Goal: Task Accomplishment & Management: Manage account settings

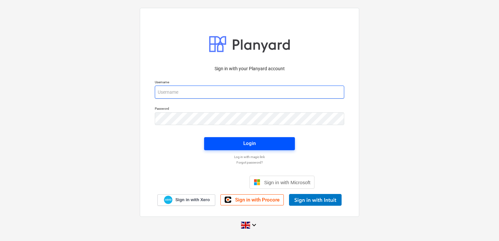
type input "laura@skylercontracting.co.uk"
click at [230, 143] on span "Login" at bounding box center [249, 143] width 75 height 8
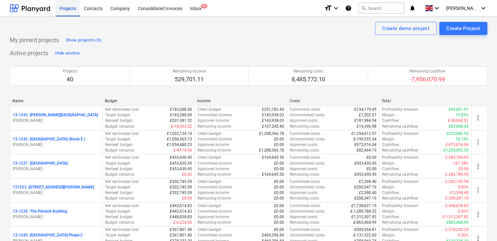
click at [69, 12] on div "Projects" at bounding box center [67, 8] width 24 height 17
click at [163, 7] on div "Consolidated Invoices" at bounding box center [160, 8] width 52 height 17
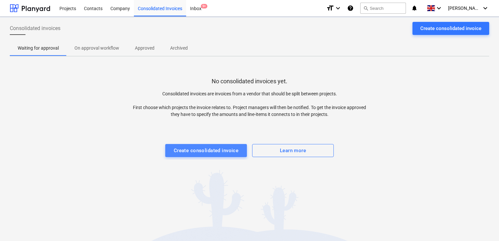
click at [195, 152] on div "Create consolidated invoice" at bounding box center [206, 150] width 65 height 8
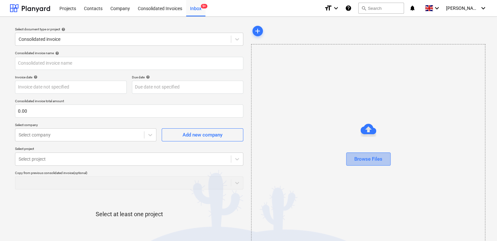
click at [362, 160] on div "Browse Files" at bounding box center [368, 159] width 28 height 8
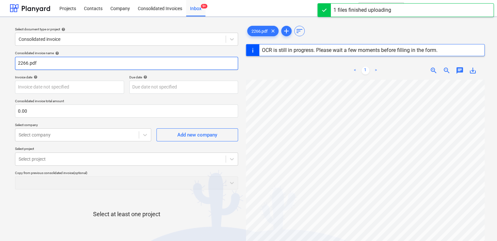
click at [60, 65] on input "2266.pdf" at bounding box center [126, 63] width 223 height 13
type input "351"
type input "07 Aug 2025"
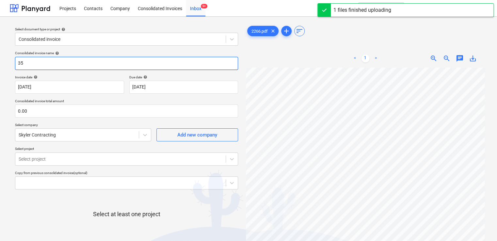
type input "3"
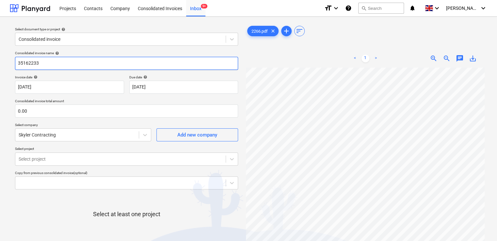
drag, startPoint x: 60, startPoint y: 65, endPoint x: 4, endPoint y: 69, distance: 56.6
click at [4, 69] on div "Select document type or project help Consolidated invoice Consolidated invoice …" at bounding box center [248, 157] width 497 height 281
type input "2266"
click at [129, 101] on p "Consolidated invoice total amount" at bounding box center [126, 102] width 223 height 6
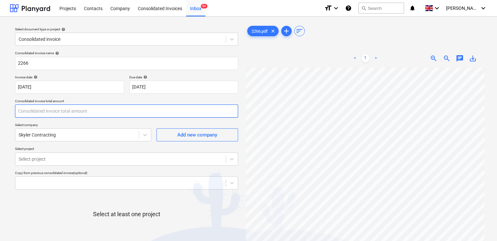
click at [101, 116] on input "text" at bounding box center [126, 110] width 223 height 13
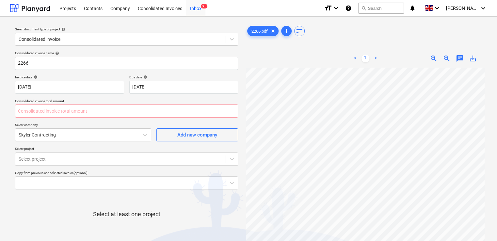
type input "0.00"
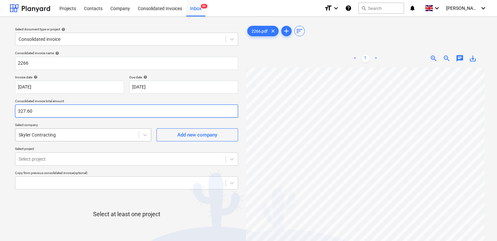
type input "327.60"
click at [80, 133] on div at bounding box center [77, 135] width 117 height 7
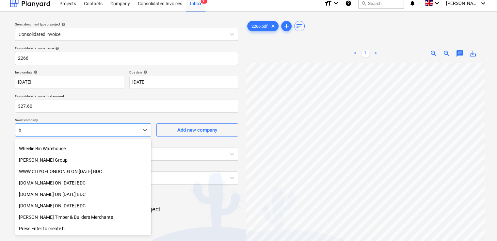
scroll to position [214, 0]
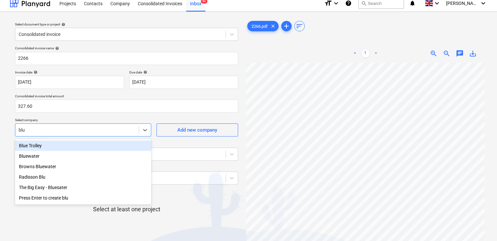
type input "blue"
click at [44, 148] on div "Blue Trolley" at bounding box center [83, 145] width 136 height 10
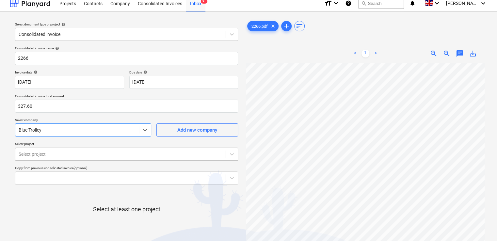
click at [54, 151] on body "Projects Contacts Company Consolidated Invoices Inbox 9+ format_size keyboard_a…" at bounding box center [248, 115] width 497 height 241
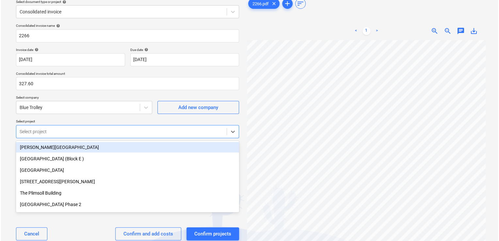
scroll to position [29, 0]
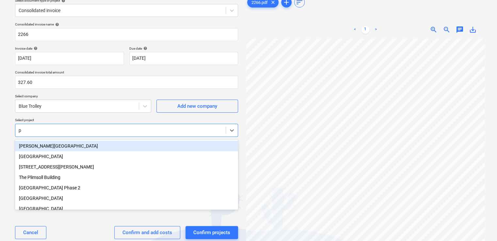
type input "pl"
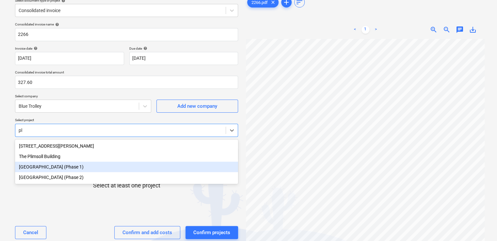
click at [52, 172] on div "[GEOGRAPHIC_DATA] (Phase 1)" at bounding box center [126, 167] width 223 height 10
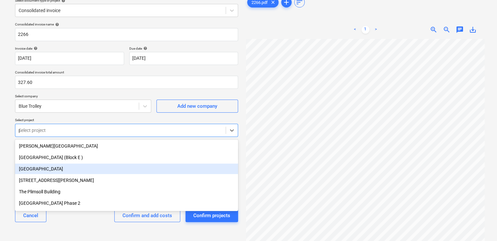
type input "pl"
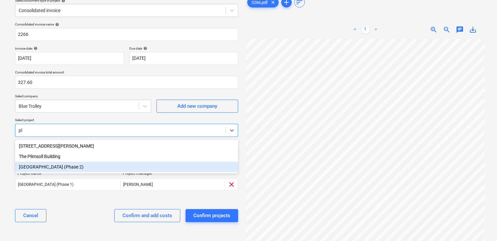
click at [51, 171] on div "[GEOGRAPHIC_DATA] (Phase 2)" at bounding box center [126, 167] width 223 height 10
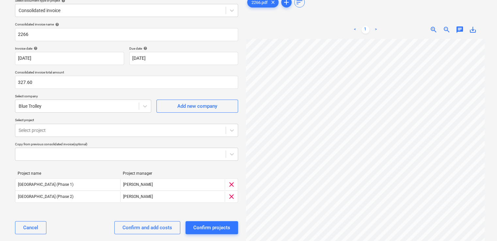
click at [88, 118] on p "Select project" at bounding box center [126, 121] width 223 height 6
click at [133, 225] on div "Confirm and add costs" at bounding box center [147, 227] width 50 height 8
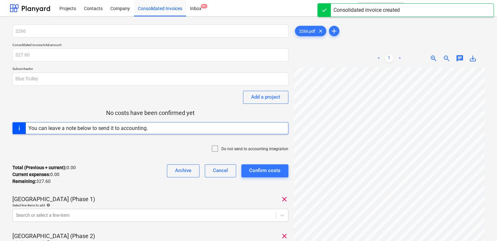
click at [216, 148] on icon at bounding box center [215, 149] width 8 height 8
click at [214, 194] on div "2266 Consolidated invoice total amount 327.60 Subcontractor Blue Trolley Add a …" at bounding box center [150, 171] width 276 height 295
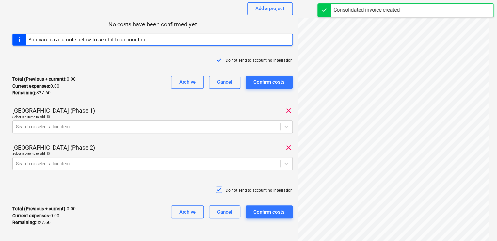
scroll to position [91, 0]
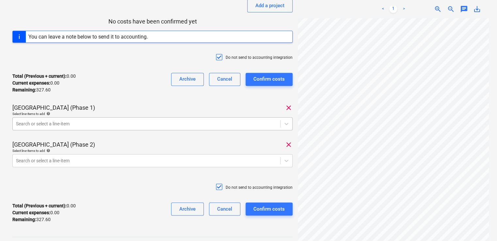
click at [83, 127] on div at bounding box center [146, 123] width 261 height 7
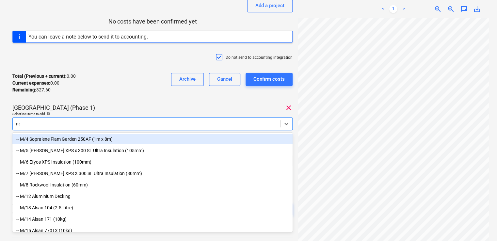
type input "non"
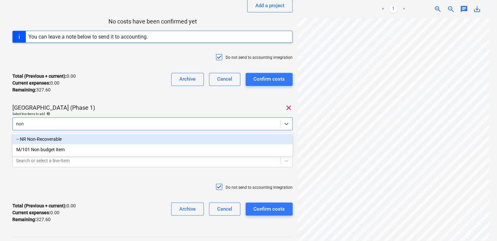
click at [41, 143] on div "-- NR Non-Recoverable" at bounding box center [152, 139] width 280 height 10
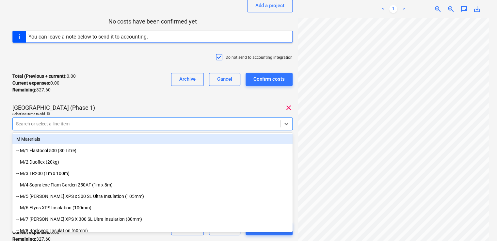
click at [95, 104] on p "[GEOGRAPHIC_DATA] (Phase 1)" at bounding box center [53, 108] width 83 height 8
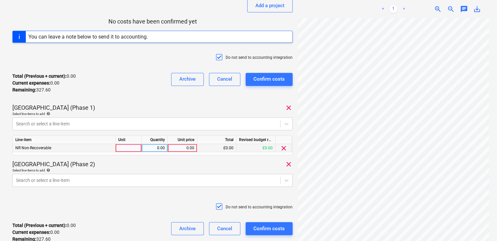
click at [120, 146] on div at bounding box center [129, 148] width 26 height 8
type input "item"
click at [180, 148] on div "0.00" at bounding box center [182, 148] width 24 height 8
type input "163.80"
click at [181, 165] on div "[GEOGRAPHIC_DATA] (Phase 2) clear" at bounding box center [152, 164] width 280 height 8
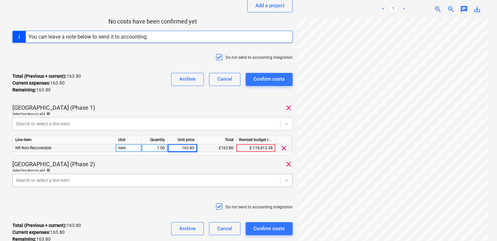
click at [175, 149] on body "Projects Contacts Company Consolidated Invoices Inbox 9+ format_size keyboard_a…" at bounding box center [248, 29] width 497 height 241
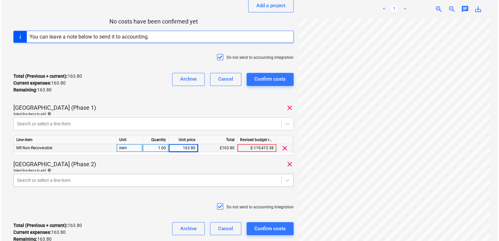
scroll to position [141, 0]
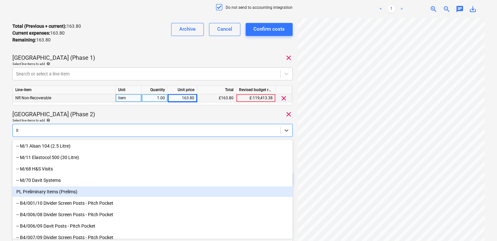
type input "i"
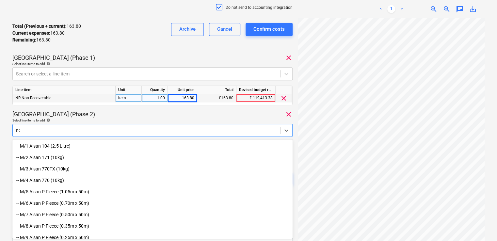
type input "non"
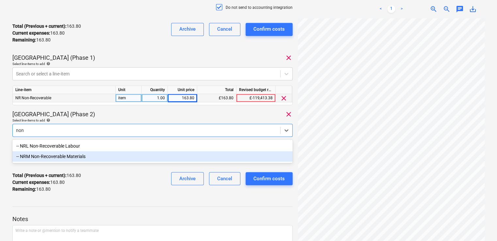
click at [69, 157] on div "-- NRM Non-Recoverable Materials" at bounding box center [152, 156] width 280 height 10
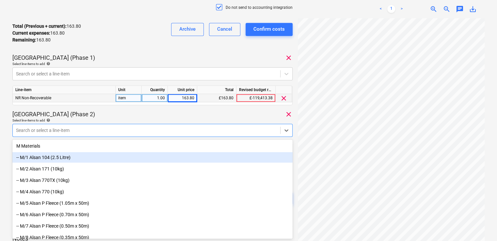
click at [69, 157] on div "-- M/1 Alsan 104 (2.5 Litre)" at bounding box center [152, 157] width 280 height 10
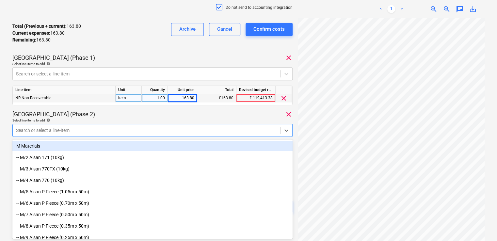
click at [136, 122] on div "Select line-items to add help" at bounding box center [152, 120] width 280 height 4
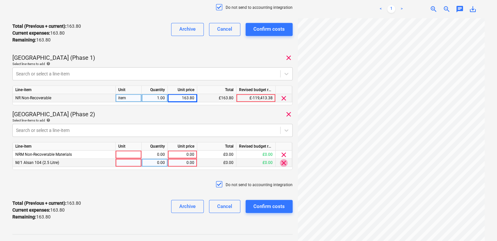
click at [280, 164] on span "clear" at bounding box center [284, 163] width 8 height 8
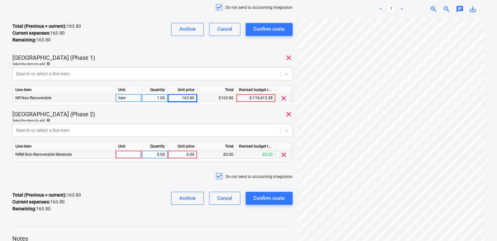
click at [130, 154] on div at bounding box center [129, 154] width 26 height 8
type input "item"
type input "163.80"
click at [145, 179] on div "Do not send to accounting integration" at bounding box center [152, 177] width 280 height 20
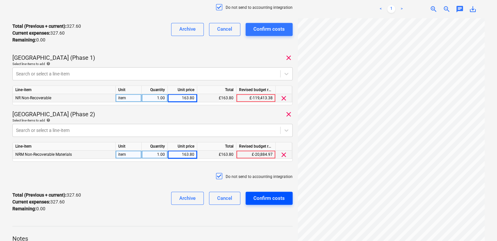
click at [264, 198] on div "Confirm costs" at bounding box center [268, 198] width 31 height 8
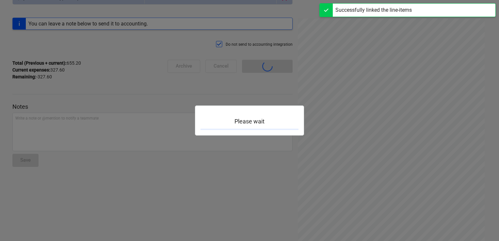
scroll to position [57, 0]
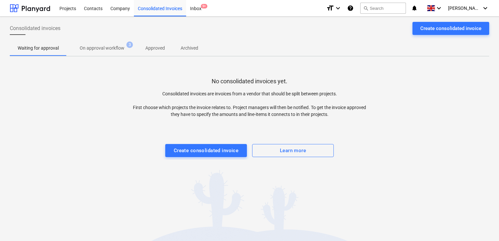
click at [394, 6] on div "Consolidated Invoice confirmed" at bounding box center [371, 7] width 72 height 8
click at [389, 8] on div "Consolidated Invoice confirmed" at bounding box center [371, 7] width 72 height 8
click at [385, 7] on div "Consolidated Invoice confirmed" at bounding box center [371, 7] width 72 height 8
click at [364, 29] on div "Consolidated invoices Create consolidated invoice" at bounding box center [249, 31] width 479 height 18
click at [385, 9] on div "Consolidated Invoice confirmed" at bounding box center [371, 7] width 72 height 8
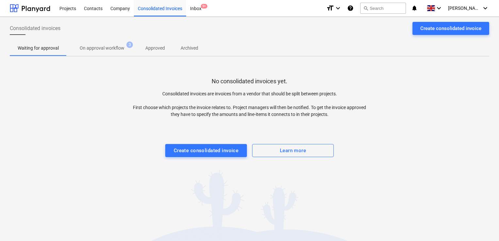
click at [390, 8] on div "Consolidated Invoice confirmed" at bounding box center [371, 7] width 72 height 8
click at [377, 8] on div "Consolidated Invoice confirmed" at bounding box center [371, 7] width 72 height 8
click at [387, 110] on div "No consolidated invoices yet. Consolidated invoices are invoices from a vendor …" at bounding box center [249, 111] width 479 height 98
click at [69, 8] on div "Projects" at bounding box center [67, 8] width 24 height 17
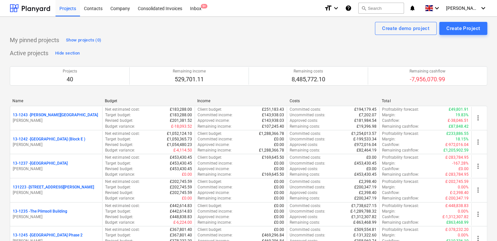
click at [379, 6] on div "Consolidated Invoice confirmed" at bounding box center [369, 7] width 72 height 8
click at [379, 7] on div "Consolidated Invoice confirmed" at bounding box center [369, 7] width 72 height 8
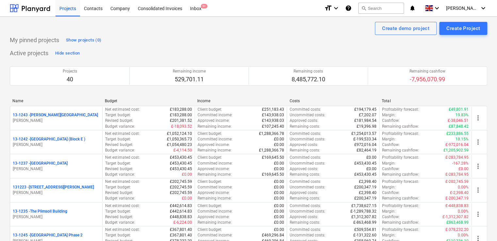
click at [379, 7] on div "Consolidated Invoice confirmed" at bounding box center [369, 7] width 72 height 8
click at [335, 37] on div "My pinned projects Show projects (0)" at bounding box center [248, 40] width 477 height 10
click at [387, 10] on div "Consolidated Invoice confirmed" at bounding box center [369, 7] width 72 height 8
click at [382, 11] on button "search Search" at bounding box center [381, 8] width 46 height 11
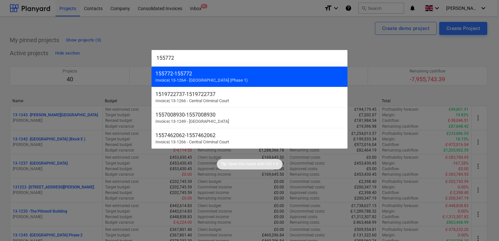
type input "155772"
click at [185, 75] on div "155772 - 155772" at bounding box center [249, 73] width 188 height 6
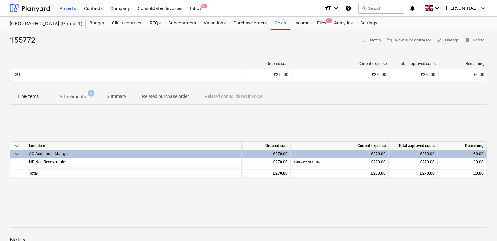
click at [72, 95] on p "Attachments" at bounding box center [72, 96] width 26 height 7
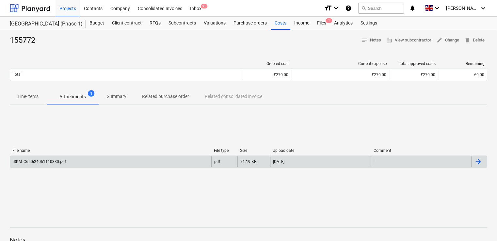
click at [46, 165] on div "SKM_C650i24061110380.pdf" at bounding box center [110, 161] width 201 height 10
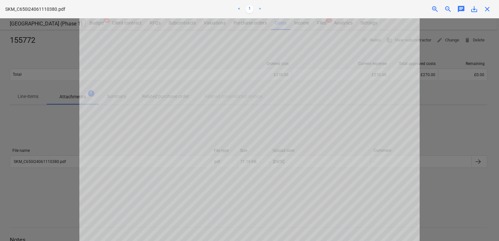
click at [445, 99] on div at bounding box center [249, 129] width 499 height 223
click at [435, 100] on div at bounding box center [249, 129] width 499 height 223
click at [490, 7] on span "close" at bounding box center [487, 9] width 8 height 8
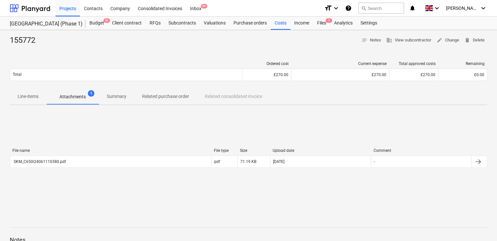
click at [171, 95] on p "Related purchase order" at bounding box center [165, 96] width 47 height 7
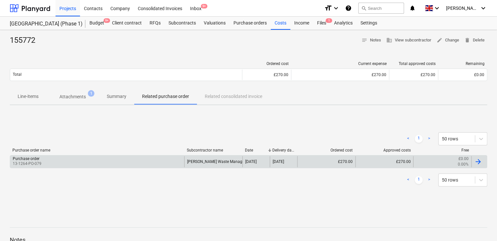
click at [52, 161] on div "Purchase order 13-1264-PO-079" at bounding box center [97, 161] width 174 height 11
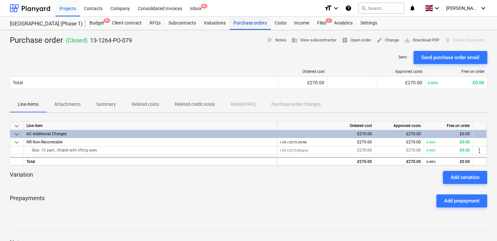
click at [249, 23] on div "Purchase orders" at bounding box center [249, 23] width 41 height 13
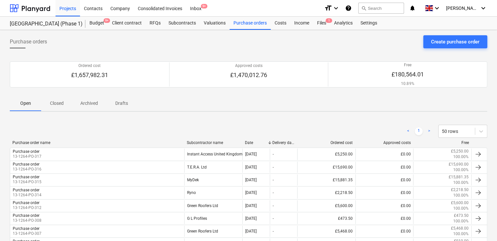
click at [60, 101] on p "Closed" at bounding box center [57, 103] width 16 height 7
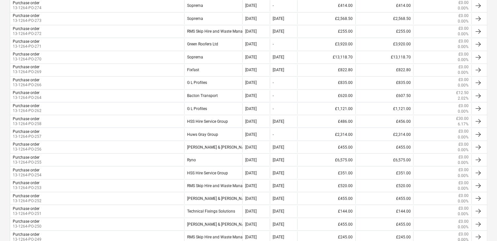
scroll to position [581, 0]
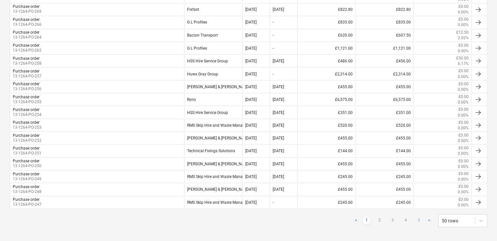
click at [416, 216] on link "5" at bounding box center [418, 220] width 8 height 8
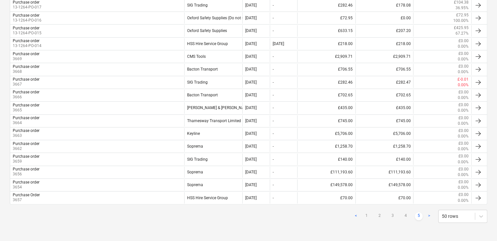
scroll to position [288, 0]
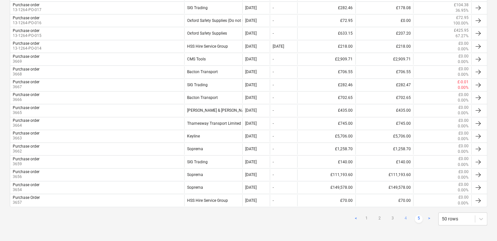
click at [404, 215] on link "4" at bounding box center [405, 219] width 8 height 8
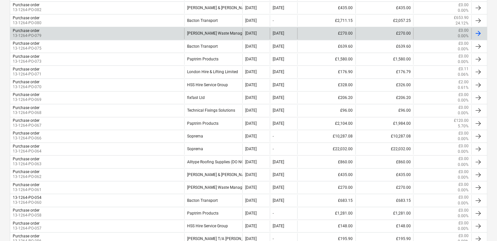
click at [94, 38] on div "Purchase order 13-1264-PO-079 Brewster's Waste Management 24 Apr 2024 26 Apr 20…" at bounding box center [248, 33] width 477 height 13
click at [51, 28] on div "Purchase order 13-1264-PO-079" at bounding box center [97, 33] width 174 height 11
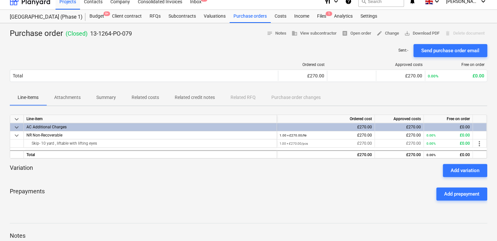
scroll to position [0, 0]
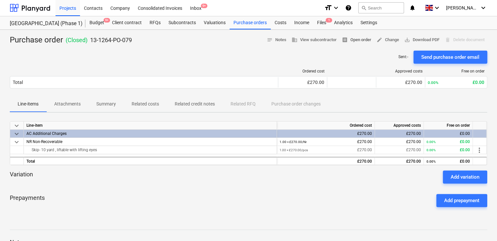
click at [359, 39] on span "receipt Open order" at bounding box center [356, 40] width 29 height 8
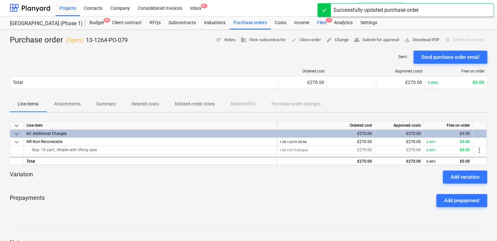
click at [319, 23] on div "Files 1" at bounding box center [321, 22] width 17 height 13
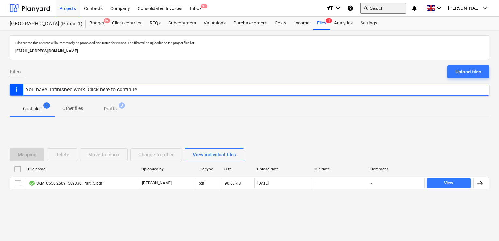
click at [388, 5] on button "search Search" at bounding box center [383, 8] width 46 height 11
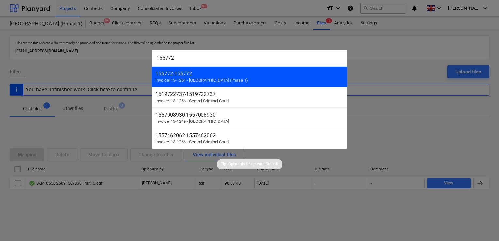
type input "155772"
click at [235, 79] on span "Invoice | 13-1264 - Plumstead West Thamesmead (Phase 1)" at bounding box center [201, 80] width 92 height 5
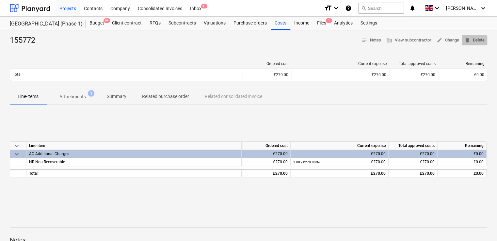
click at [471, 39] on span "delete Delete" at bounding box center [474, 41] width 20 height 8
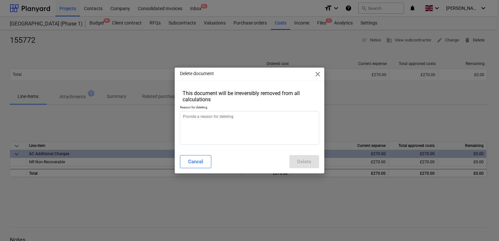
type textarea "x"
click at [217, 117] on textarea at bounding box center [249, 128] width 139 height 34
type textarea "w"
type textarea "x"
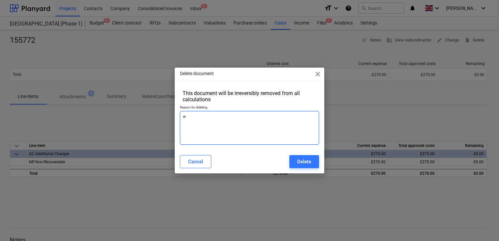
type textarea "wr"
type textarea "x"
type textarea "wro"
type textarea "x"
type textarea "wron"
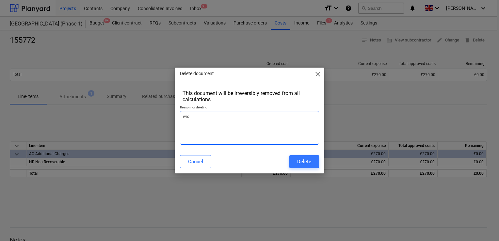
type textarea "x"
type textarea "wrong"
type textarea "x"
type textarea "wrong"
type textarea "x"
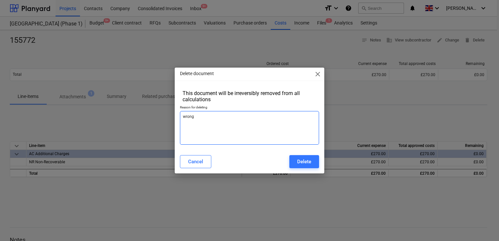
type textarea "wrong v"
type textarea "x"
type textarea "wrong va"
type textarea "x"
type textarea "wrong val"
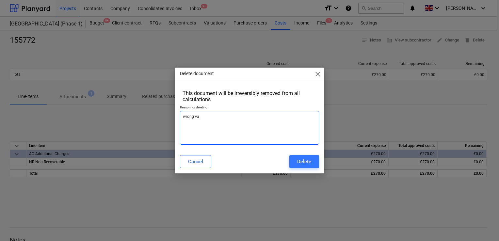
type textarea "x"
type textarea "wrong valu"
type textarea "x"
type textarea "wrong value"
type textarea "x"
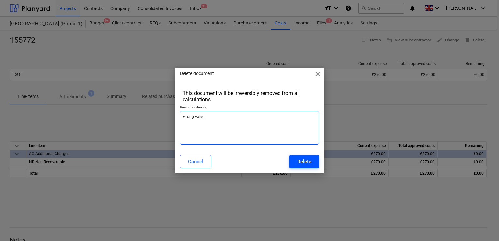
type textarea "wrong value"
click at [302, 160] on div "Delete" at bounding box center [304, 161] width 14 height 8
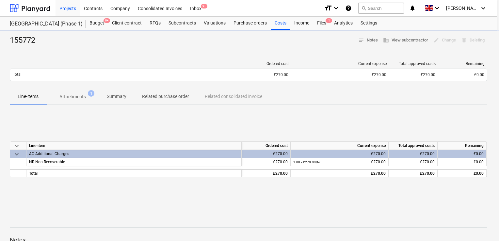
type textarea "x"
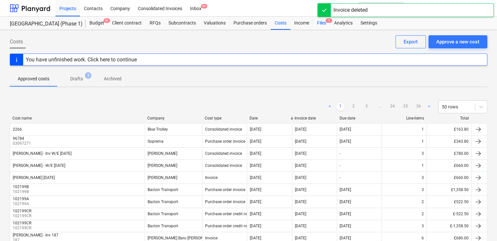
click at [318, 22] on div "Files 1" at bounding box center [321, 23] width 17 height 13
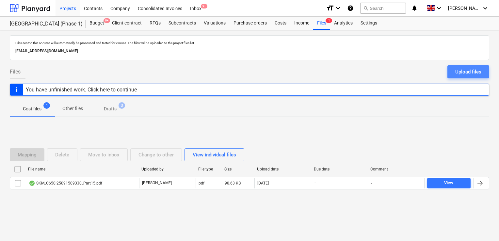
click at [462, 71] on div "Upload files" at bounding box center [468, 72] width 26 height 8
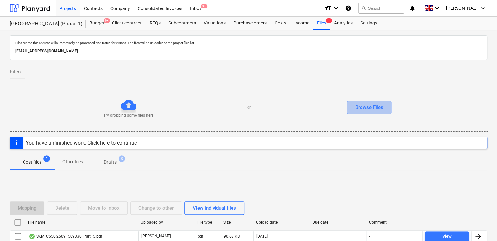
click at [371, 103] on div "Browse Files" at bounding box center [369, 107] width 28 height 8
click at [366, 108] on div "Browse Files" at bounding box center [369, 107] width 28 height 8
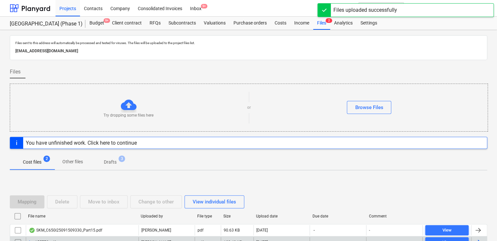
click at [99, 237] on div "155772.pdf" at bounding box center [82, 242] width 113 height 10
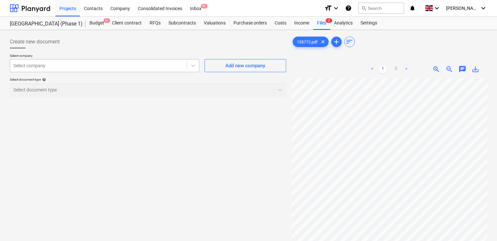
click at [144, 65] on div at bounding box center [98, 65] width 170 height 7
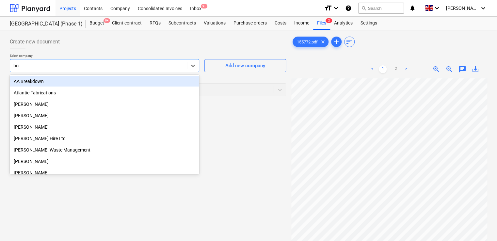
type input "brew"
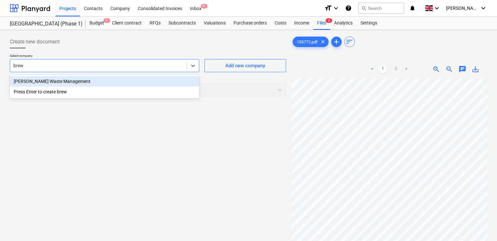
click at [102, 80] on div "Brewster's Waste Management" at bounding box center [104, 81] width 189 height 10
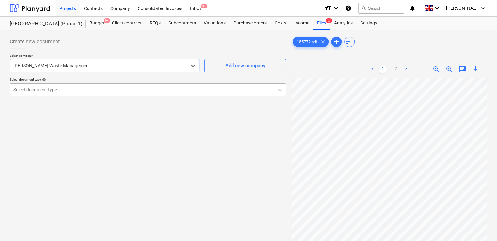
click at [101, 93] on div at bounding box center [141, 89] width 257 height 7
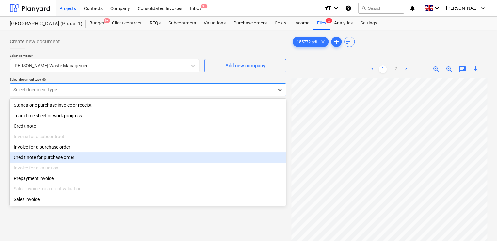
click at [67, 154] on div "Credit note for purchase order" at bounding box center [148, 157] width 276 height 10
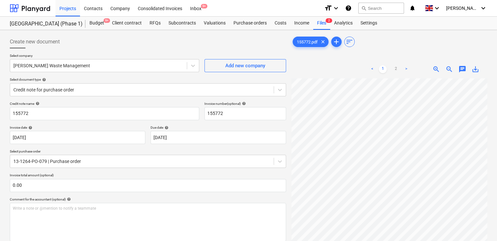
drag, startPoint x: 496, startPoint y: 124, endPoint x: 500, endPoint y: 183, distance: 58.9
click at [497, 183] on html "Projects Contacts Company Consolidated Invoices Inbox 9+ format_size keyboard_a…" at bounding box center [248, 120] width 497 height 241
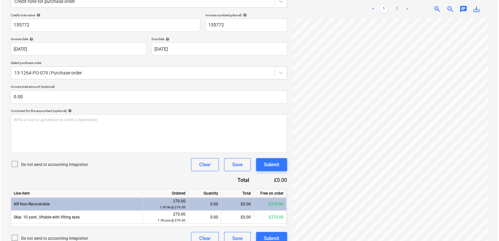
scroll to position [97, 0]
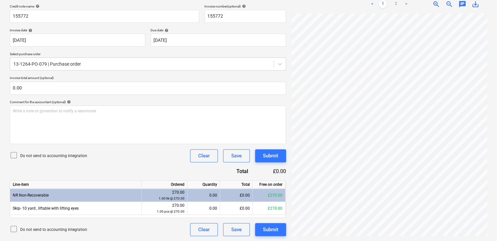
click at [15, 154] on icon at bounding box center [14, 155] width 8 height 8
click at [157, 159] on div "Do not send to accounting integration Clear Save Submit" at bounding box center [148, 155] width 276 height 13
click at [242, 195] on div "£0.00" at bounding box center [236, 195] width 33 height 13
click at [241, 195] on div "£0.00" at bounding box center [236, 195] width 33 height 13
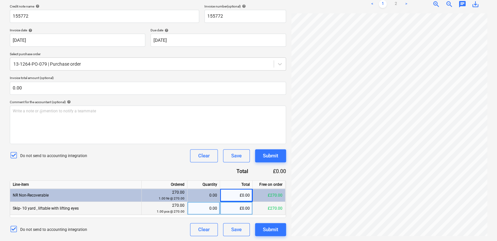
click at [240, 206] on div "£0.00" at bounding box center [236, 208] width 33 height 13
type input "56.67"
click at [175, 165] on div "Credit note name help 155772 Invoice number (optional) help 155772 Invoice date…" at bounding box center [148, 120] width 276 height 232
click at [210, 210] on div "0.21" at bounding box center [203, 208] width 27 height 13
type input "-1"
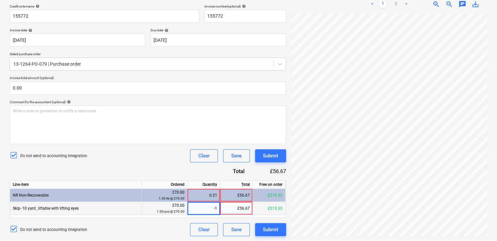
click at [162, 149] on div "Do not send to accounting integration Clear Save Submit" at bounding box center [148, 155] width 276 height 13
click at [215, 210] on div "-1.00" at bounding box center [203, 208] width 27 height 13
click at [238, 211] on div "£0.00" at bounding box center [236, 208] width 33 height 13
type input "56.67"
click at [241, 197] on div "£56.67" at bounding box center [236, 195] width 33 height 13
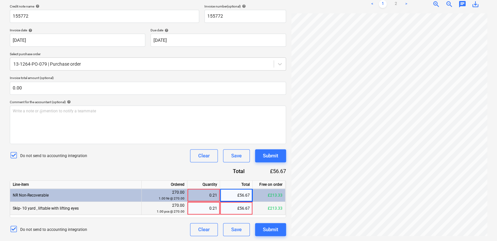
click at [151, 153] on div "Do not send to accounting integration Clear Save Submit" at bounding box center [148, 155] width 276 height 13
click at [215, 208] on div "0.21" at bounding box center [203, 208] width 27 height 13
type input "-0.21"
click at [216, 208] on div "-0.21" at bounding box center [203, 208] width 27 height 13
click at [247, 206] on div "£-56.70" at bounding box center [236, 208] width 33 height 13
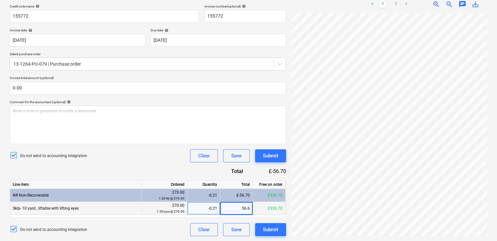
type input "56.67"
click at [161, 138] on div "Write a note or @mention to notify a teammate ﻿" at bounding box center [148, 124] width 276 height 39
click at [217, 210] on div "0.21" at bounding box center [203, 208] width 33 height 13
type input "-0.20"
click at [168, 166] on div "Credit note name help 155772 Invoice number (optional) help 155772 Invoice date…" at bounding box center [148, 120] width 276 height 232
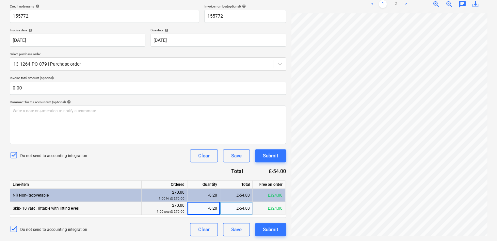
click at [218, 209] on div "-0.20" at bounding box center [203, 208] width 33 height 13
type input "-0.21"
click at [217, 208] on div "-0.21" at bounding box center [203, 208] width 33 height 13
type input "-0.207"
click at [182, 171] on div "Credit note name help 155772 Invoice number (optional) help 155772 Invoice date…" at bounding box center [148, 120] width 276 height 232
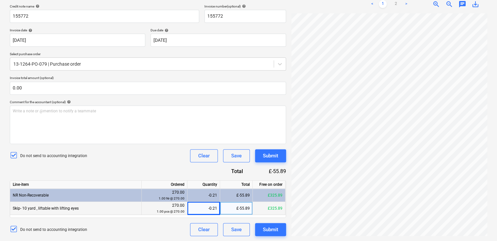
click at [215, 208] on div "-0.21" at bounding box center [203, 208] width 27 height 13
type input "-0.201"
click at [218, 207] on div "-0.20" at bounding box center [203, 208] width 33 height 13
type input "-0.217"
click at [184, 167] on div "Credit note name help 155772 Invoice number (optional) help 155772 Invoice date…" at bounding box center [148, 120] width 276 height 232
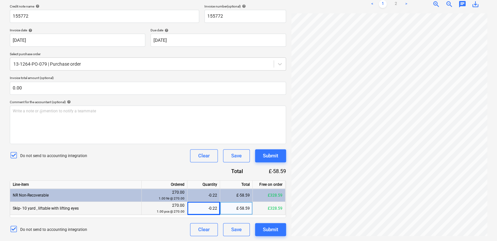
click at [213, 206] on div "-0.22" at bounding box center [203, 208] width 27 height 13
type input "-0.207"
click at [167, 161] on div "Do not send to accounting integration Clear Save Submit" at bounding box center [148, 155] width 276 height 13
click at [213, 209] on div "-0.21" at bounding box center [203, 208] width 27 height 13
type input "-"
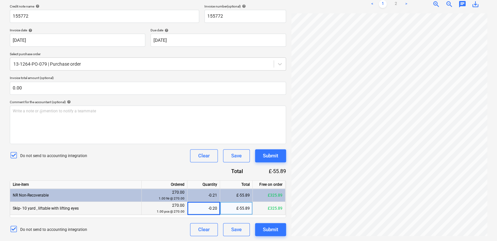
type input "-0.209"
click at [181, 169] on div "Credit note name help 155772 Invoice number (optional) help 155772 Invoice date…" at bounding box center [148, 120] width 276 height 232
click at [213, 208] on div "-0.21" at bounding box center [203, 208] width 27 height 13
type input "-0.2099"
click at [269, 228] on div "Submit" at bounding box center [270, 229] width 15 height 8
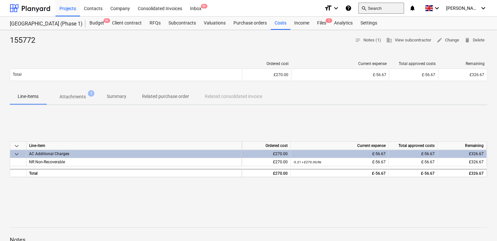
click at [381, 11] on button "search Search" at bounding box center [381, 8] width 46 height 11
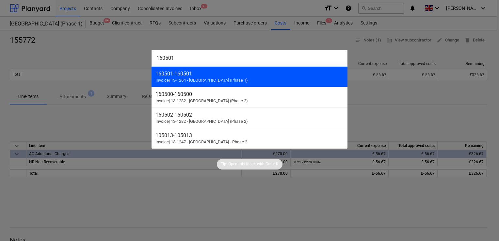
type input "160501"
click at [236, 75] on div "160501 - 160501" at bounding box center [249, 73] width 188 height 6
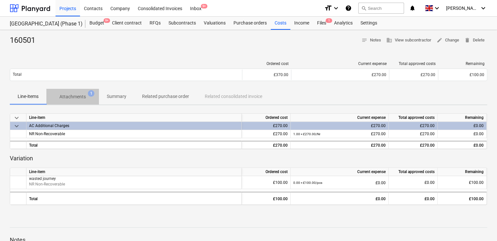
click at [80, 94] on p "Attachments" at bounding box center [72, 96] width 26 height 7
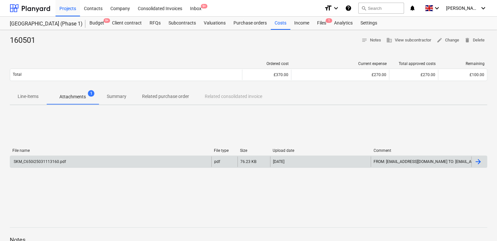
click at [63, 163] on div "SKM_C650i25031113160.pdf" at bounding box center [39, 161] width 53 height 5
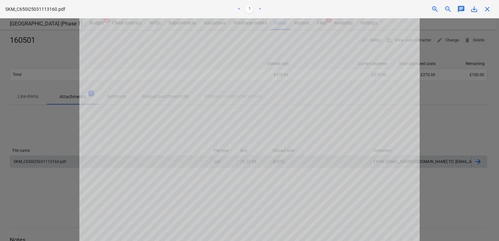
click at [486, 7] on span "close" at bounding box center [487, 9] width 8 height 8
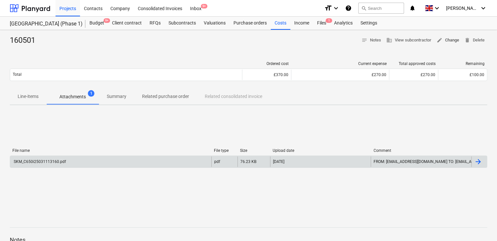
click at [450, 39] on span "edit Change" at bounding box center [447, 41] width 23 height 8
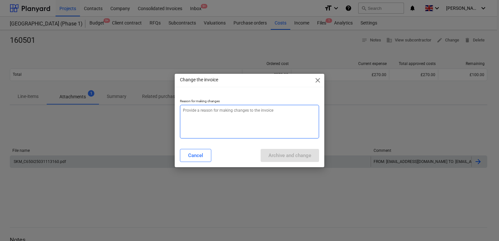
click at [210, 117] on textarea at bounding box center [249, 122] width 139 height 34
type textarea "x"
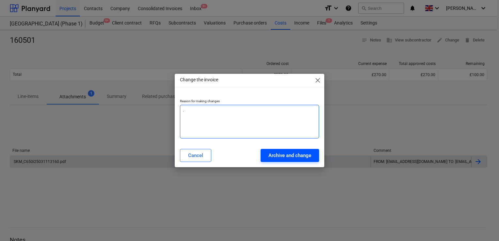
type textarea "."
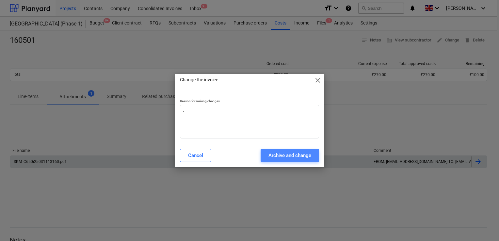
click at [272, 156] on div "Archive and change" at bounding box center [289, 155] width 43 height 8
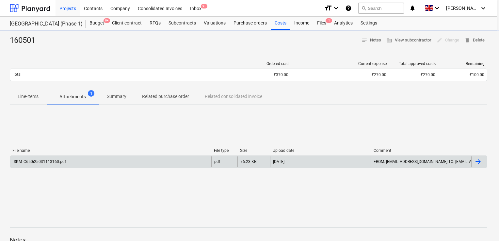
type textarea "x"
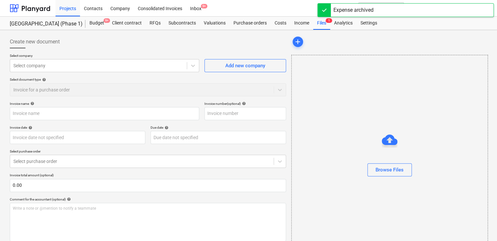
type input "160501"
type input "28 Feb 2025"
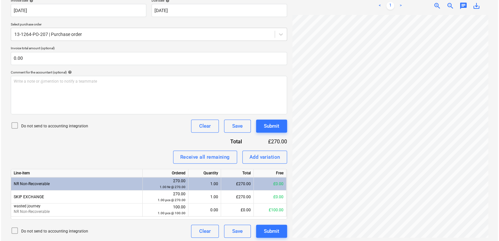
scroll to position [129, 0]
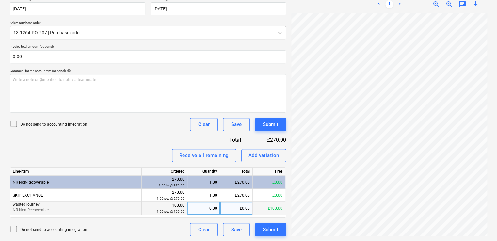
click at [214, 208] on div "0.00" at bounding box center [203, 208] width 27 height 13
type input "1"
click at [145, 134] on div "Invoice name help 160501 Invoice number (optional) help 160501 Invoice date hel…" at bounding box center [148, 104] width 276 height 263
click at [14, 228] on icon at bounding box center [14, 229] width 8 height 8
click at [265, 125] on div "Submit" at bounding box center [270, 124] width 15 height 8
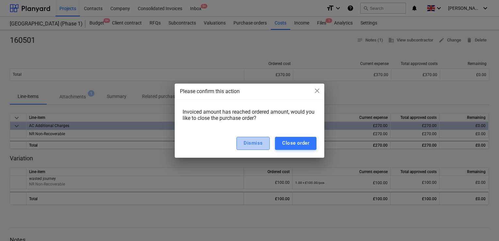
click at [263, 143] on button "Dismiss" at bounding box center [252, 143] width 33 height 13
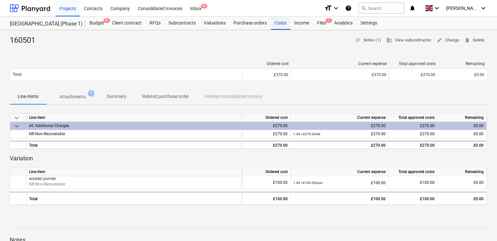
click at [276, 25] on div "Costs" at bounding box center [281, 23] width 20 height 13
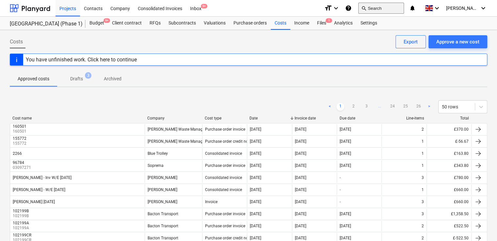
click at [381, 7] on button "search Search" at bounding box center [381, 8] width 46 height 11
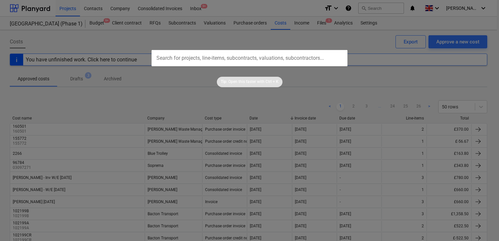
click at [183, 57] on input "text" at bounding box center [249, 58] width 196 height 16
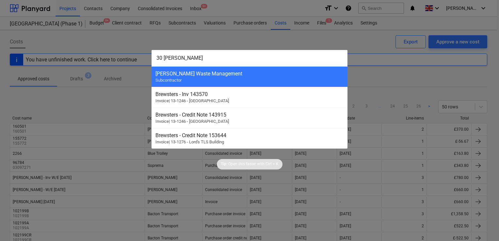
type input "30 Brewster"
click at [93, 33] on div at bounding box center [249, 120] width 499 height 241
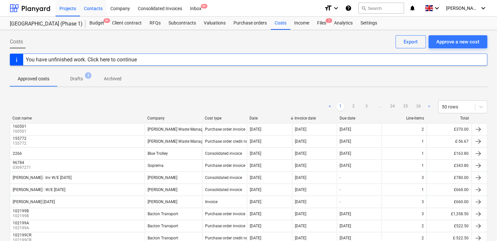
click at [95, 9] on div "Contacts" at bounding box center [93, 8] width 26 height 17
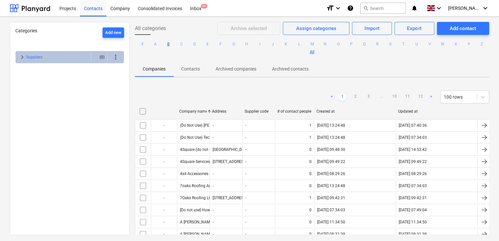
click at [172, 45] on button "B" at bounding box center [168, 44] width 8 height 8
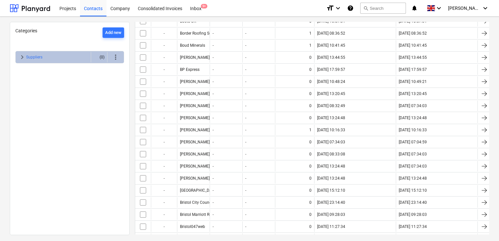
scroll to position [620, 0]
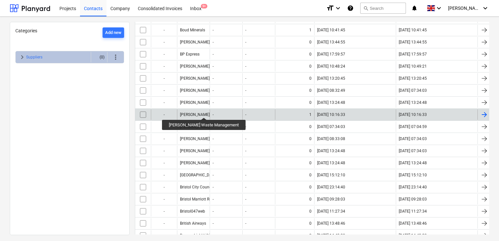
click at [198, 112] on div "Brewster's Waste Management" at bounding box center [213, 114] width 66 height 5
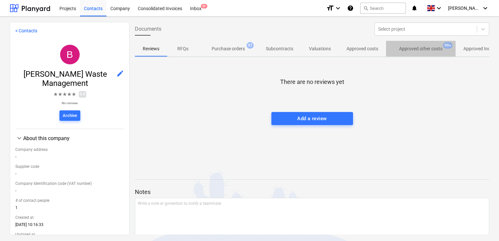
click at [416, 49] on p "Approved other costs" at bounding box center [420, 48] width 43 height 7
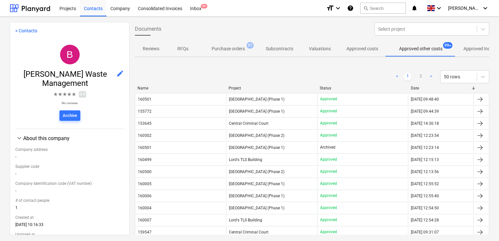
click at [287, 88] on div "Project" at bounding box center [271, 88] width 86 height 5
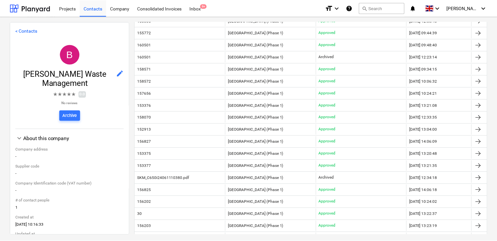
scroll to position [375, 0]
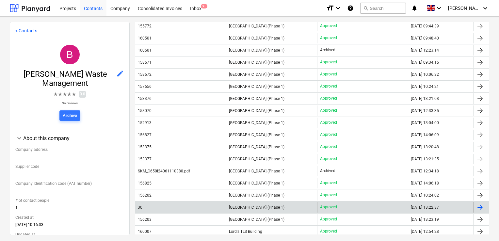
click at [273, 208] on div "[GEOGRAPHIC_DATA] (Phase 1)" at bounding box center [271, 207] width 91 height 10
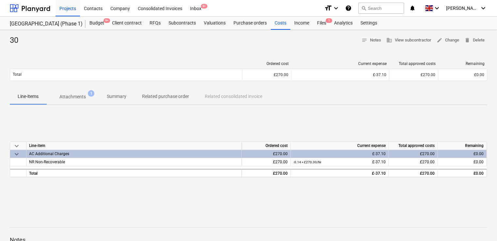
click at [81, 98] on p "Attachments" at bounding box center [72, 96] width 26 height 7
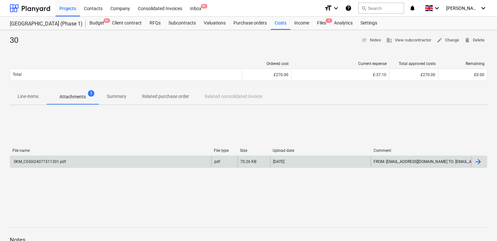
click at [56, 160] on div "SKM_C650i24071511301.pdf" at bounding box center [39, 161] width 53 height 5
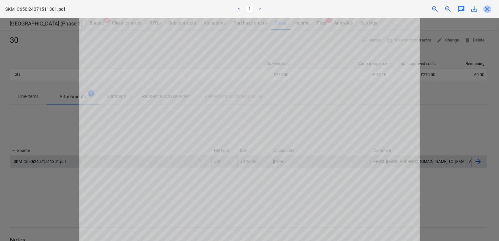
click at [488, 8] on span "close" at bounding box center [487, 9] width 8 height 8
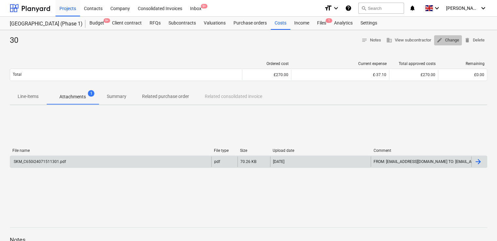
click at [449, 37] on span "edit Change" at bounding box center [447, 41] width 23 height 8
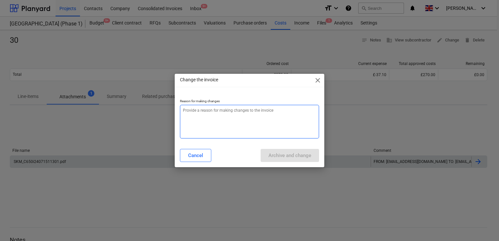
click at [232, 117] on textarea at bounding box center [249, 122] width 139 height 34
type textarea "x"
type textarea "w"
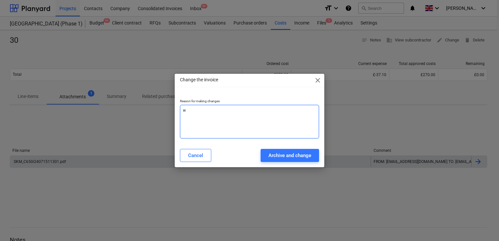
type textarea "x"
type textarea "wo"
type textarea "x"
type textarea "won"
type textarea "x"
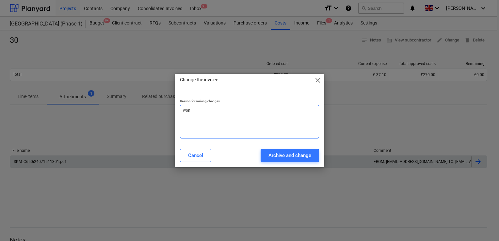
type textarea "wo"
type textarea "x"
type textarea "w"
type textarea "x"
type textarea "wr"
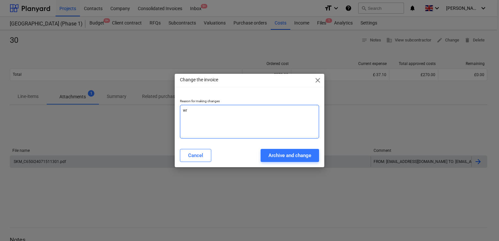
type textarea "x"
type textarea "wro"
type textarea "x"
type textarea "wron"
type textarea "x"
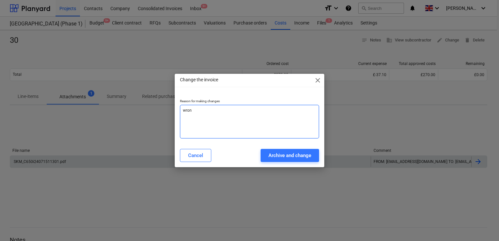
type textarea "wrong"
type textarea "x"
type textarea "wrong"
type textarea "x"
type textarea "wrong i"
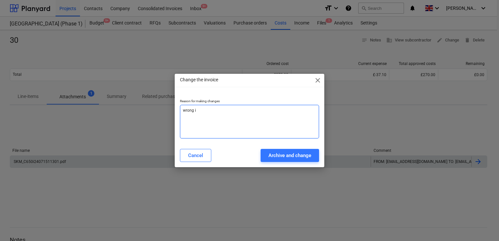
type textarea "x"
type textarea "wrong in"
type textarea "x"
type textarea "wrong inv"
type textarea "x"
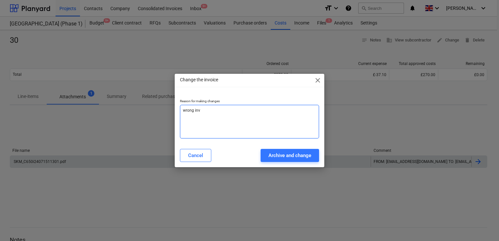
type textarea "wrong invp"
type textarea "x"
type textarea "wrong invpo"
type textarea "x"
type textarea "wrong invpoc"
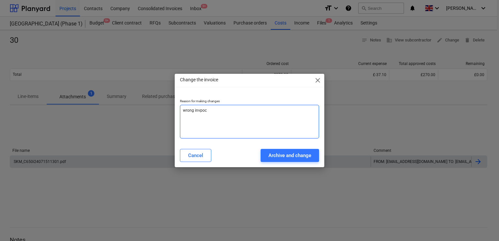
type textarea "x"
type textarea "wrong invpoce"
type textarea "x"
type textarea "wrong invpoc"
type textarea "x"
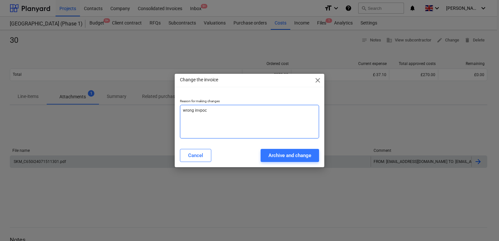
type textarea "wrong invpo"
type textarea "x"
type textarea "wrong invp"
type textarea "x"
type textarea "wrong inv"
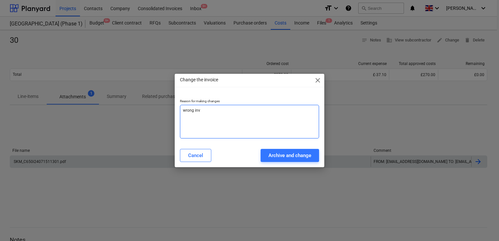
type textarea "x"
type textarea "wrong invo"
type textarea "x"
type textarea "wrong invoi"
type textarea "x"
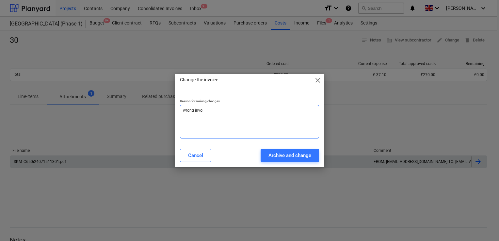
type textarea "wrong invoic"
type textarea "x"
type textarea "wrong invoice"
type textarea "x"
type textarea "wrong invoice"
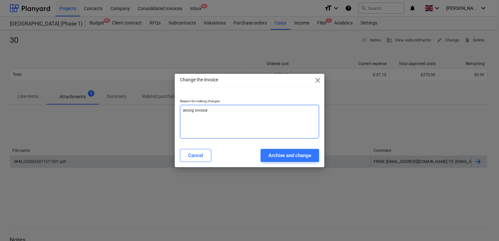
type textarea "x"
type textarea "wrong invoice mo"
type textarea "x"
type textarea "wrong invoice m"
type textarea "x"
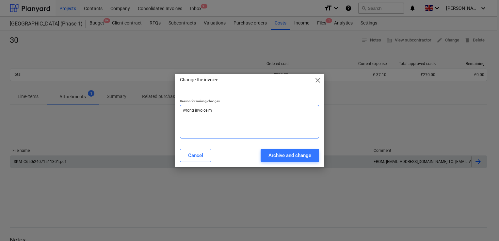
type textarea "wrong invoice"
type textarea "x"
type textarea "wrong invoice n"
type textarea "x"
type textarea "wrong invoice no"
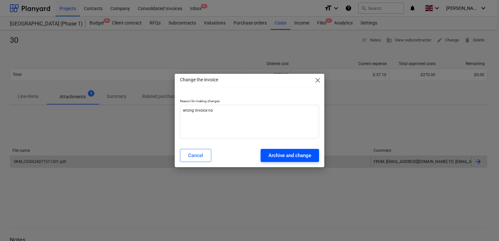
click at [285, 156] on div "Archive and change" at bounding box center [289, 155] width 43 height 8
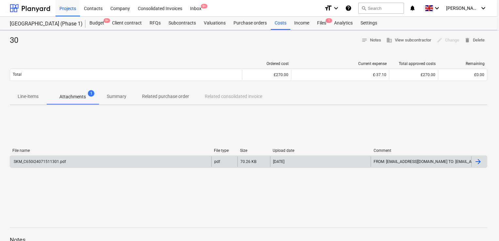
type textarea "x"
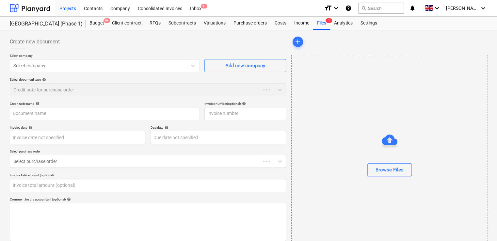
type input "0.00"
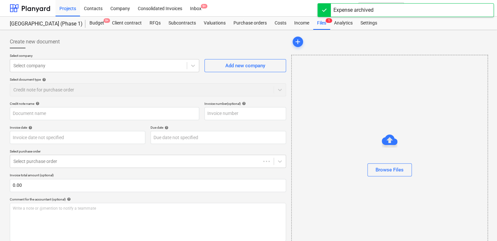
type input "30"
type input "15 Jul 2024"
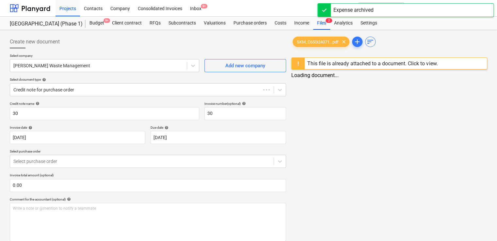
type input "30 Jun 2024"
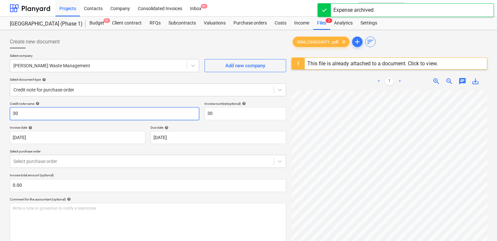
click at [84, 113] on input "30" at bounding box center [104, 113] width 189 height 13
type input "3"
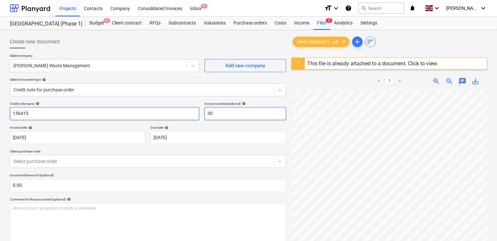
type input "156415"
drag, startPoint x: 215, startPoint y: 113, endPoint x: 195, endPoint y: 112, distance: 19.9
click at [195, 112] on div "Credit note name help 156415 Invoice number (optional) help 30" at bounding box center [148, 110] width 276 height 19
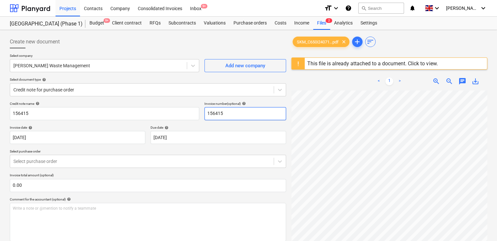
type input "156415"
click at [197, 124] on div "Credit note name help 156415 Invoice number (optional) help 156415 Invoice date…" at bounding box center [148, 217] width 276 height 232
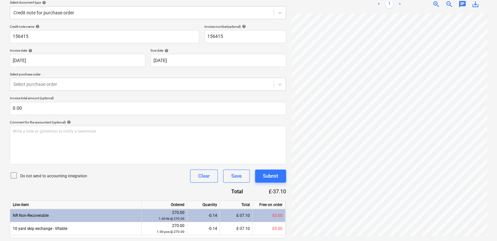
scroll to position [97, 0]
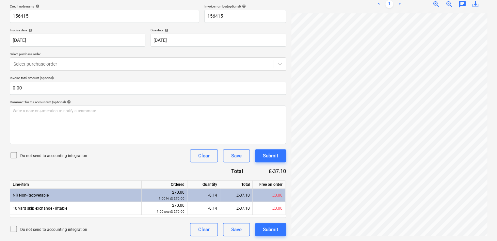
click at [14, 153] on icon at bounding box center [14, 155] width 8 height 8
click at [265, 231] on div "Submit" at bounding box center [270, 229] width 15 height 8
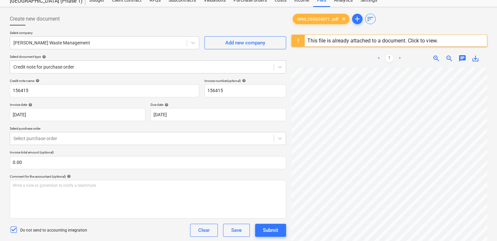
scroll to position [0, 0]
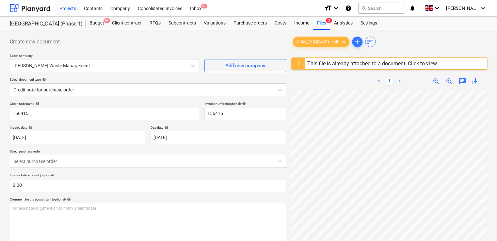
click at [168, 162] on div at bounding box center [141, 161] width 257 height 7
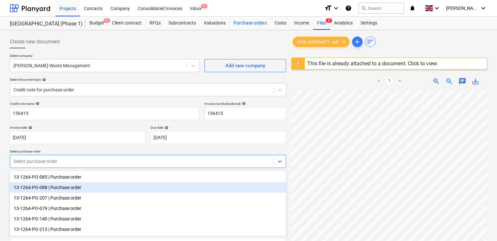
click at [245, 19] on div "Purchase orders" at bounding box center [249, 23] width 41 height 13
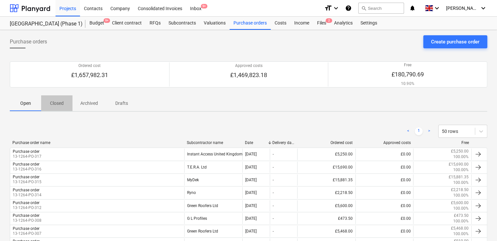
click at [60, 100] on p "Closed" at bounding box center [57, 103] width 16 height 7
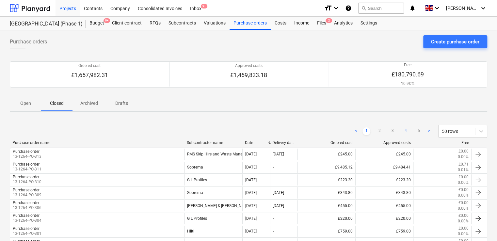
click at [404, 130] on link "4" at bounding box center [405, 131] width 8 height 8
click at [395, 130] on link "3" at bounding box center [392, 131] width 8 height 8
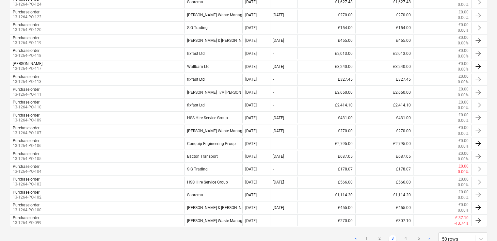
scroll to position [581, 0]
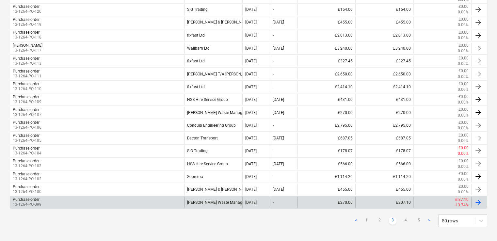
click at [160, 199] on div "Purchase order 13-1264-PO-099" at bounding box center [97, 201] width 174 height 11
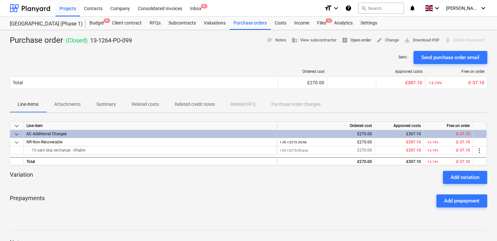
click at [357, 42] on span "receipt Open order" at bounding box center [356, 41] width 29 height 8
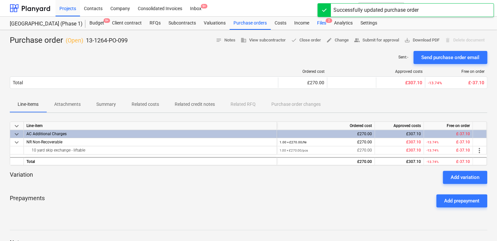
click at [323, 24] on div "Files 2" at bounding box center [321, 23] width 17 height 13
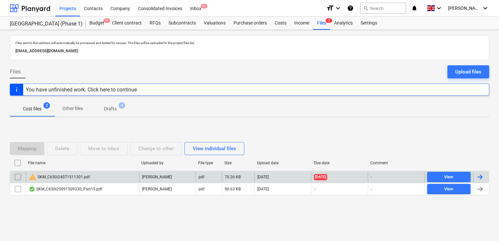
click at [57, 177] on div "warning SKM_C650i24071511301.pdf" at bounding box center [59, 177] width 61 height 8
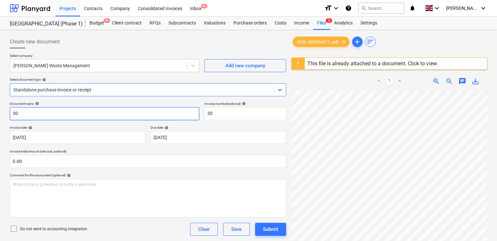
click at [51, 112] on input "30" at bounding box center [104, 113] width 189 height 13
type input "3"
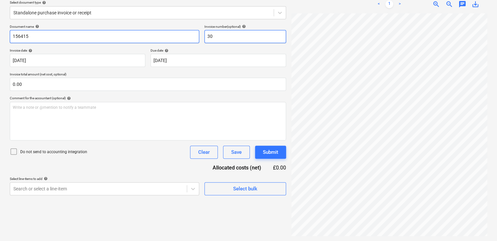
type input "156415"
drag, startPoint x: 223, startPoint y: 35, endPoint x: 187, endPoint y: 37, distance: 35.9
click at [187, 37] on div "Document name help 156415 Invoice number (optional) help 30" at bounding box center [148, 33] width 276 height 19
type input "156415"
click at [180, 100] on div "Comment for the accountant (optional) help" at bounding box center [148, 98] width 276 height 4
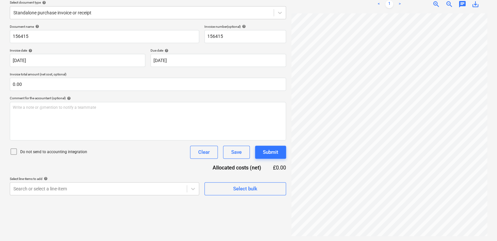
click at [11, 150] on icon at bounding box center [14, 151] width 6 height 6
click at [173, 12] on div at bounding box center [141, 12] width 257 height 7
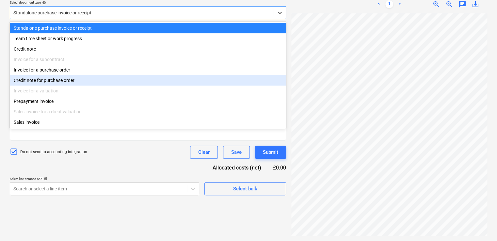
click at [86, 81] on div "Credit note for purchase order" at bounding box center [148, 80] width 276 height 10
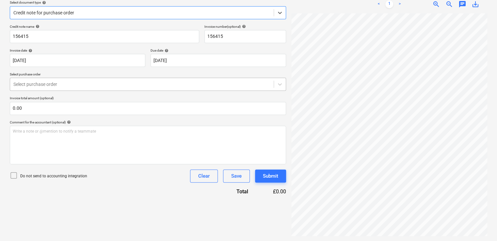
click at [90, 84] on div at bounding box center [141, 84] width 257 height 7
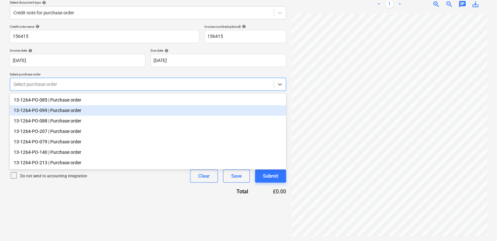
click at [80, 107] on div "13-1264-PO-099 | Purchase order" at bounding box center [148, 110] width 276 height 10
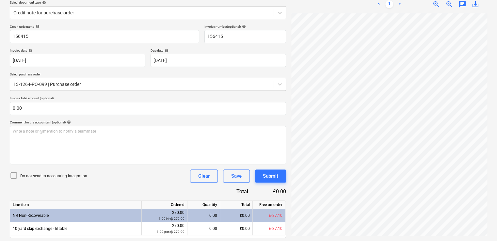
click at [14, 173] on icon at bounding box center [14, 175] width 8 height 8
click at [148, 189] on div "Credit note name help 156415 Invoice number (optional) help 156415 Invoice date…" at bounding box center [148, 140] width 276 height 232
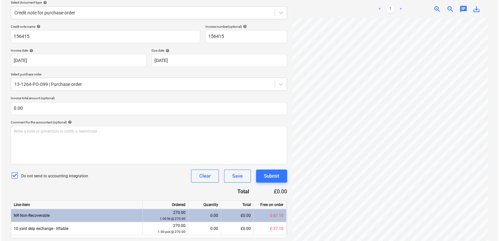
scroll to position [97, 0]
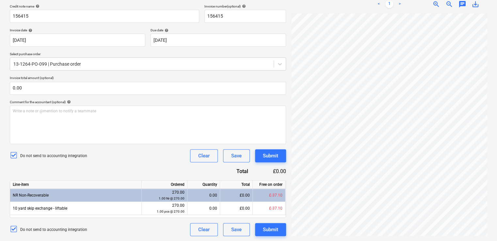
click at [230, 194] on div "£0.00" at bounding box center [236, 195] width 33 height 13
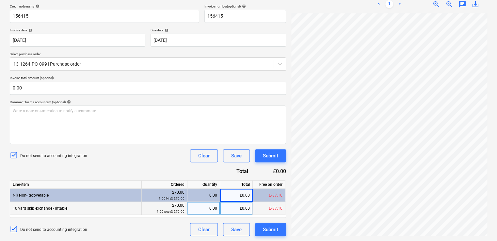
click at [232, 206] on div "£0.00" at bounding box center [236, 208] width 33 height 13
type input "37.10"
click at [178, 165] on div "Credit note name help 156415 Invoice number (optional) help 156415 Invoice date…" at bounding box center [148, 120] width 276 height 232
click at [213, 209] on div "0.14" at bounding box center [203, 208] width 27 height 13
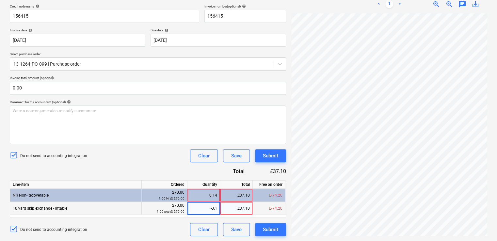
type input "-0.14"
click at [170, 161] on div "Do not send to accounting integration Clear Save Submit" at bounding box center [148, 155] width 276 height 13
click at [218, 208] on div "-0.14" at bounding box center [203, 208] width 33 height 13
type input "-0.142"
click at [184, 169] on div "Credit note name help 156415 Invoice number (optional) help 156415 Invoice date…" at bounding box center [148, 120] width 276 height 232
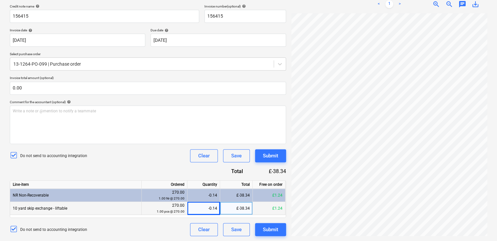
click at [217, 209] on div "-0.14" at bounding box center [203, 208] width 27 height 13
type input "-0.137"
click at [174, 171] on div "Credit note name help 156415 Invoice number (optional) help 156415 Invoice date…" at bounding box center [148, 120] width 276 height 232
click at [212, 211] on div "-0.14" at bounding box center [203, 208] width 27 height 13
type input "-0.138"
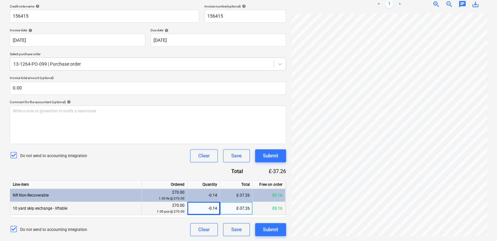
click at [180, 166] on div "Credit note name help 156415 Invoice number (optional) help 156415 Invoice date…" at bounding box center [148, 120] width 276 height 232
click at [212, 213] on div "-0.14" at bounding box center [203, 208] width 27 height 13
type input "-0.135"
type input "-0.133"
type input "-0.134"
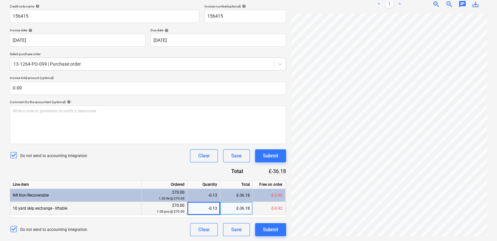
type input "-0.135"
type input "-0.138"
type input "-0.137"
type input "-0.1375"
type input "-0.1374"
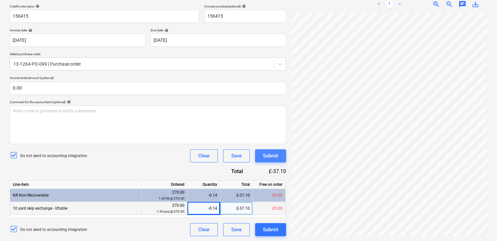
click at [273, 157] on div "Submit" at bounding box center [270, 155] width 15 height 8
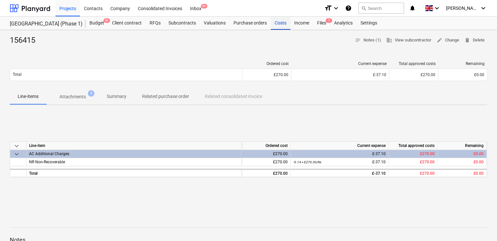
click at [278, 25] on div "Costs" at bounding box center [281, 23] width 20 height 13
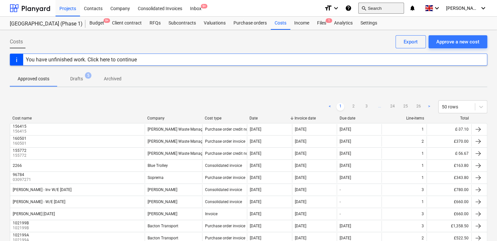
click at [391, 6] on button "search Search" at bounding box center [381, 8] width 46 height 11
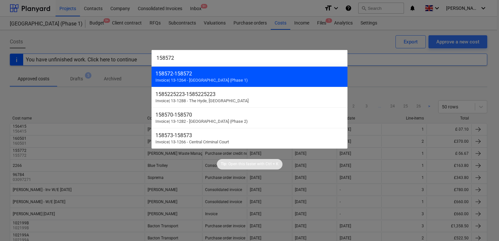
type input "158572"
click at [199, 77] on div "158572 - 158572 Invoice | 13-1264 - Plumstead West Thamesmead (Phase 1)" at bounding box center [249, 76] width 196 height 21
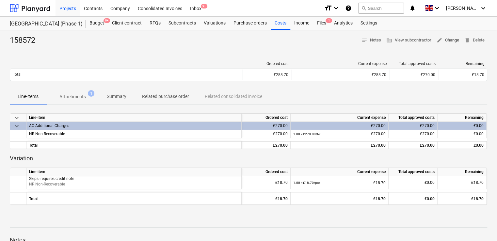
click at [453, 38] on span "edit Change" at bounding box center [447, 41] width 23 height 8
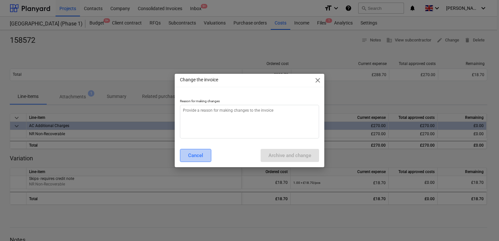
click at [203, 158] on button "Cancel" at bounding box center [195, 155] width 31 height 13
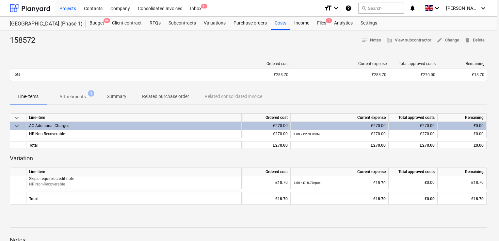
type textarea "x"
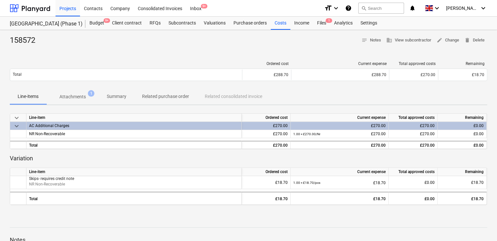
click at [159, 93] on p "Related purchase order" at bounding box center [165, 96] width 47 height 7
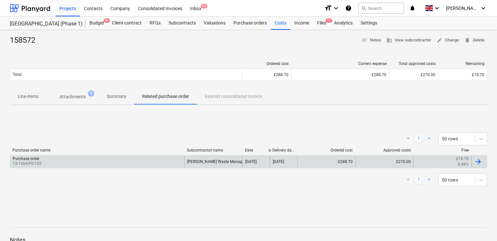
click at [97, 160] on div "Purchase order 13-1264-PO-153" at bounding box center [97, 161] width 174 height 11
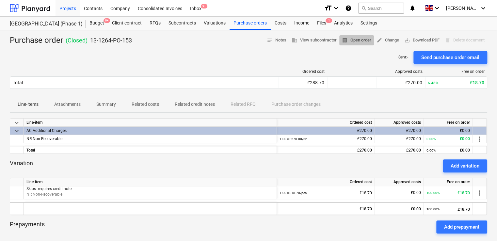
click at [353, 41] on span "receipt Open order" at bounding box center [356, 41] width 29 height 8
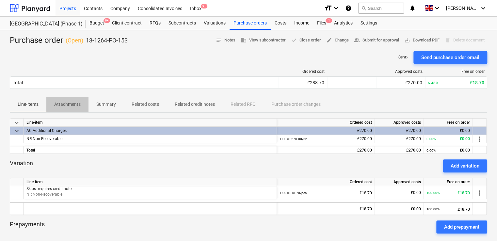
click at [62, 105] on p "Attachments" at bounding box center [67, 104] width 26 height 7
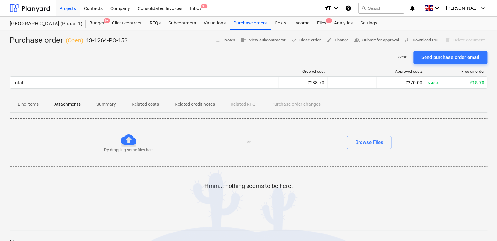
click at [25, 105] on p "Line-items" at bounding box center [28, 104] width 21 height 7
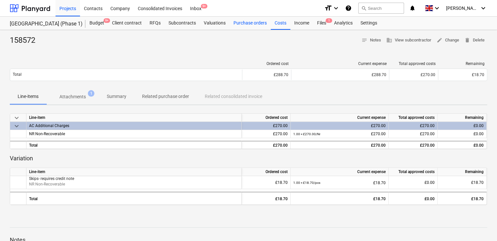
click at [245, 24] on div "Purchase orders" at bounding box center [249, 23] width 41 height 13
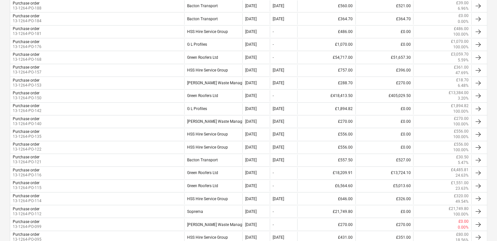
scroll to position [428, 0]
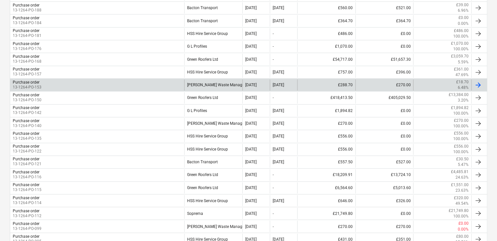
click at [146, 83] on div "Purchase order 13-1264-PO-153" at bounding box center [97, 84] width 174 height 11
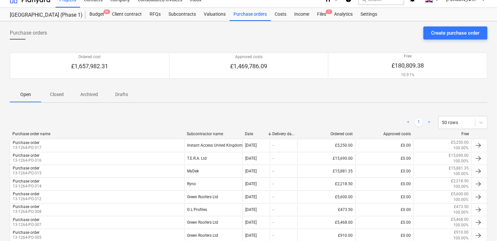
scroll to position [5, 0]
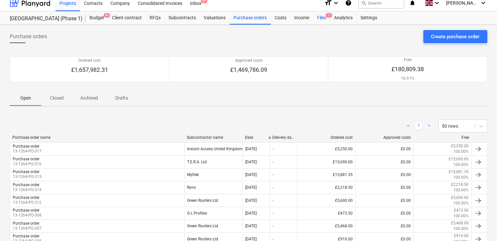
click at [317, 18] on div "Files 1" at bounding box center [321, 17] width 17 height 13
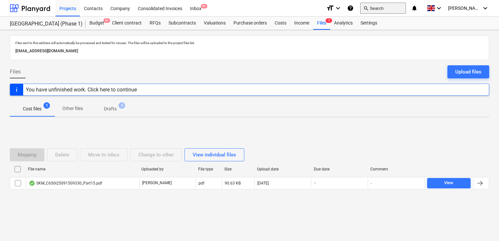
click at [388, 6] on button "search Search" at bounding box center [383, 8] width 46 height 11
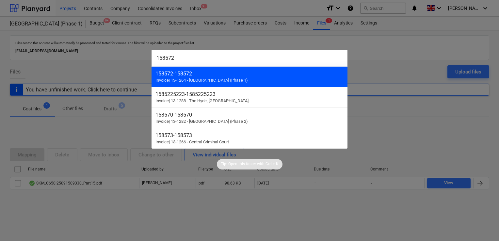
type input "158572"
click at [236, 73] on div "158572 - 158572" at bounding box center [249, 73] width 188 height 6
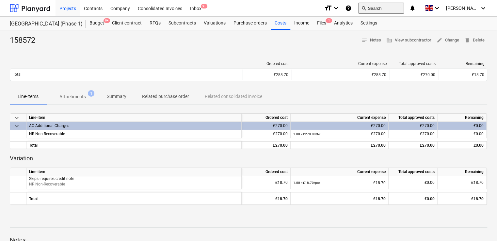
click at [386, 12] on button "search Search" at bounding box center [381, 8] width 46 height 11
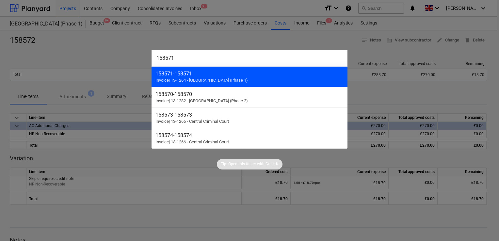
type input "158571"
click at [221, 76] on div "158571 - 158571 Invoice | 13-1264 - Plumstead West Thamesmead (Phase 1)" at bounding box center [249, 76] width 196 height 21
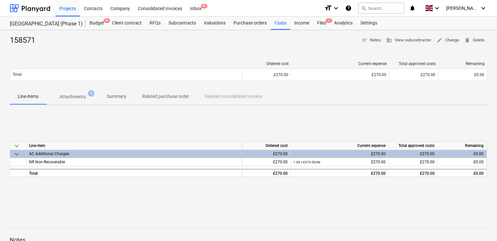
click at [80, 97] on p "Attachments" at bounding box center [72, 96] width 26 height 7
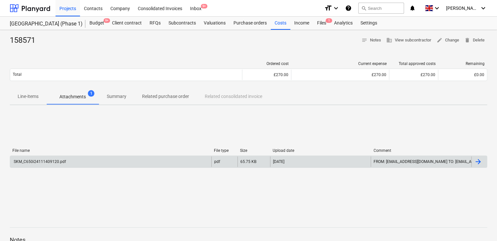
click at [50, 163] on div "SKM_C650i24111409120.pdf" at bounding box center [39, 161] width 53 height 5
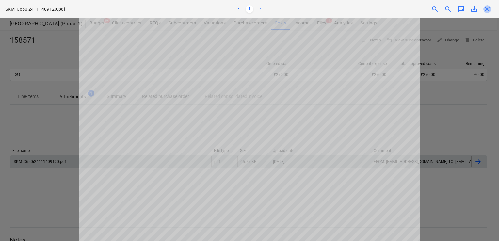
click at [486, 6] on span "close" at bounding box center [487, 9] width 8 height 8
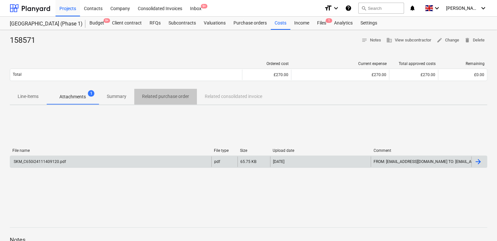
click at [159, 92] on span "Related purchase order" at bounding box center [165, 96] width 63 height 11
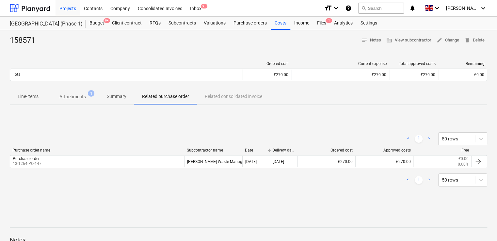
click at [72, 97] on p "Attachments" at bounding box center [72, 96] width 26 height 7
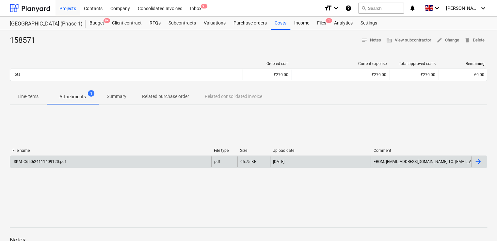
click at [58, 161] on div "SKM_C650i24111409120.pdf" at bounding box center [39, 161] width 53 height 5
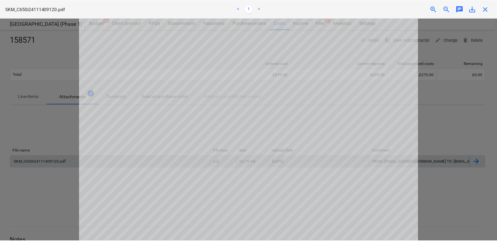
scroll to position [6, 0]
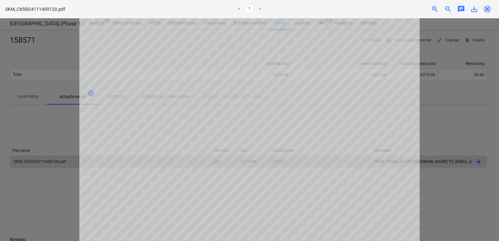
click at [489, 11] on span "close" at bounding box center [487, 9] width 8 height 8
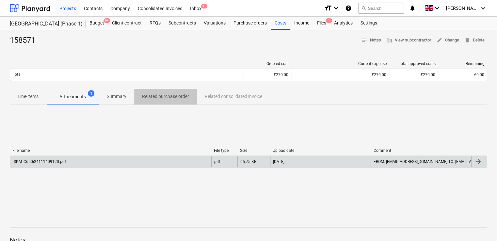
click at [164, 100] on span "Related purchase order" at bounding box center [165, 96] width 63 height 11
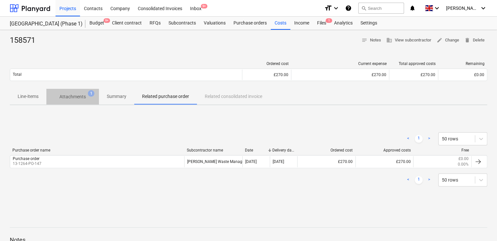
click at [71, 99] on p "Attachments" at bounding box center [72, 96] width 26 height 7
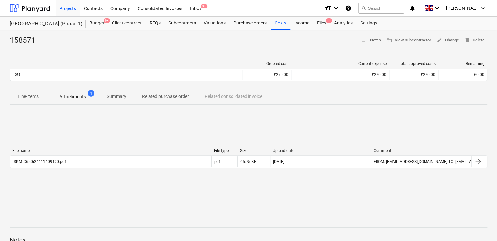
click at [68, 95] on p "Attachments" at bounding box center [72, 96] width 26 height 7
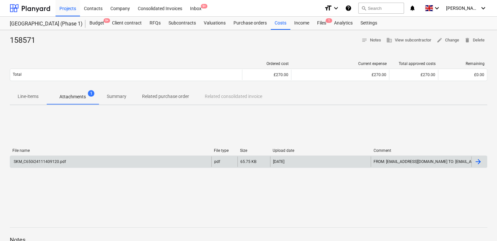
click at [43, 160] on div "SKM_C650i24111409120.pdf" at bounding box center [39, 161] width 53 height 5
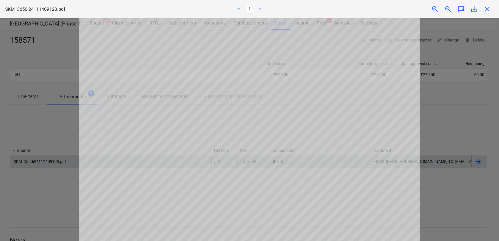
click at [487, 5] on div "SKM_C650i24111409120.pdf < 1 > zoom_in zoom_out chat 0 save_alt close" at bounding box center [249, 9] width 499 height 18
click at [487, 8] on span "close" at bounding box center [487, 9] width 8 height 8
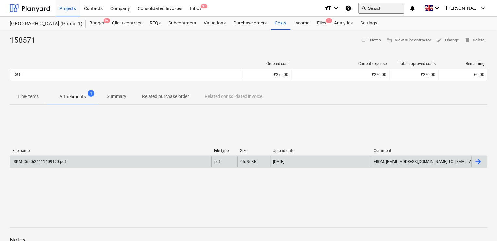
click at [392, 7] on button "search Search" at bounding box center [381, 8] width 46 height 11
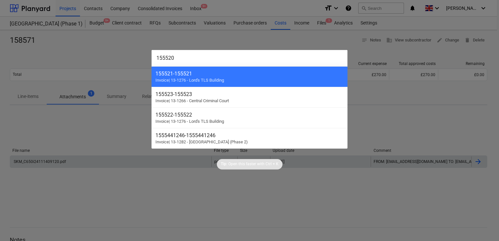
type input "155520"
click at [202, 46] on div at bounding box center [249, 120] width 499 height 241
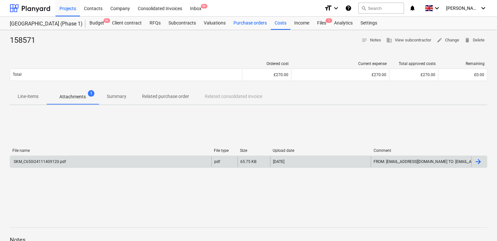
click at [233, 24] on div "Purchase orders" at bounding box center [249, 23] width 41 height 13
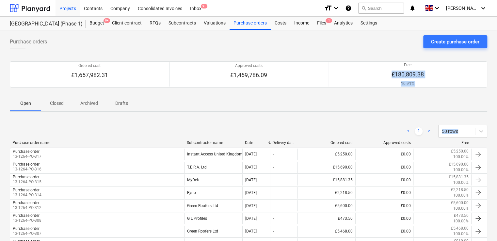
drag, startPoint x: 496, startPoint y: 66, endPoint x: 498, endPoint y: 145, distance: 79.0
click at [497, 145] on html "Projects Contacts Company Consolidated Invoices Inbox 9+ format_size keyboard_a…" at bounding box center [248, 120] width 497 height 241
click at [324, 24] on div "Files 1" at bounding box center [321, 23] width 17 height 13
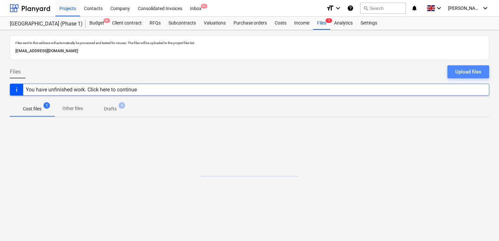
click at [471, 70] on div "Upload files" at bounding box center [468, 72] width 26 height 8
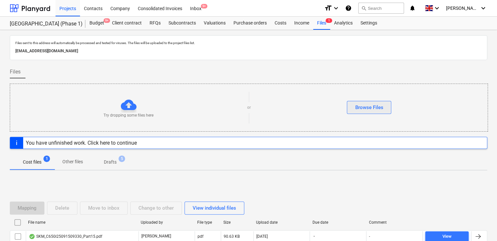
click at [369, 104] on div "Browse Files" at bounding box center [369, 107] width 28 height 8
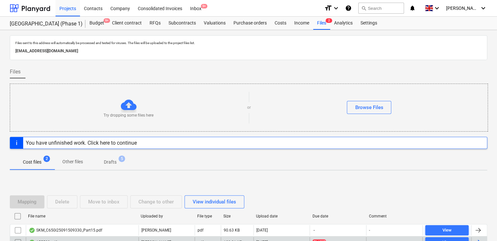
click at [118, 237] on div "155520.pdf" at bounding box center [82, 242] width 113 height 10
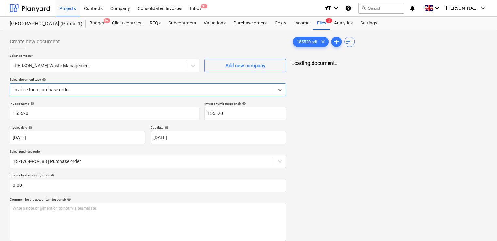
type input "155520"
type input "29 May 2024"
type input "31 May 2024"
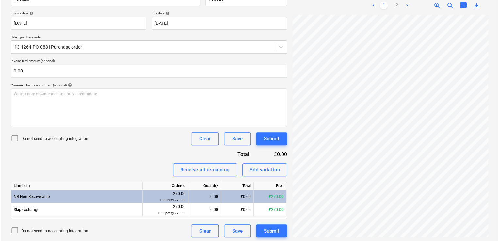
scroll to position [116, 0]
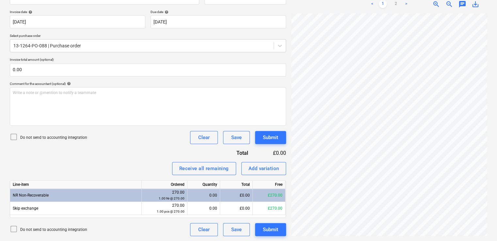
click at [13, 135] on icon at bounding box center [14, 137] width 8 height 8
click at [222, 168] on div "Receive all remaining" at bounding box center [204, 168] width 50 height 8
click at [265, 228] on div "Submit" at bounding box center [270, 229] width 15 height 8
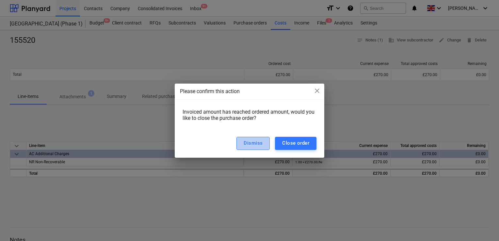
click at [249, 144] on div "Dismiss" at bounding box center [252, 143] width 19 height 8
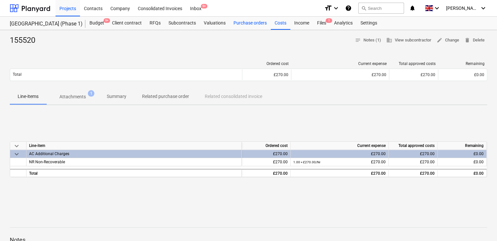
click at [236, 25] on div "Purchase orders" at bounding box center [249, 23] width 41 height 13
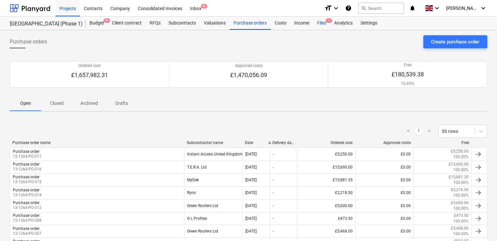
click at [320, 22] on div "Files 1" at bounding box center [321, 23] width 17 height 13
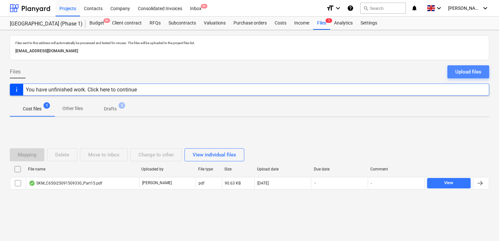
click at [456, 71] on div "Upload files" at bounding box center [468, 72] width 26 height 8
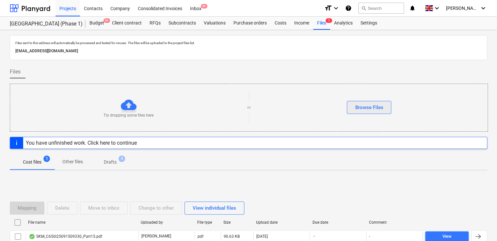
click at [359, 106] on div "Browse Files" at bounding box center [369, 107] width 28 height 8
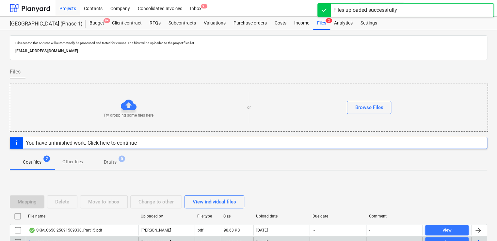
click at [85, 237] on div "155519.pdf" at bounding box center [82, 242] width 113 height 10
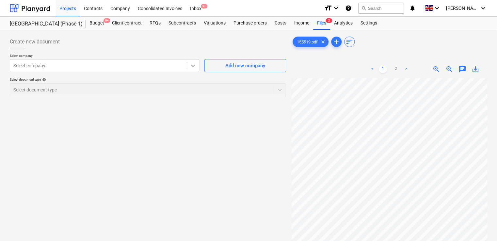
click at [188, 66] on div at bounding box center [193, 66] width 12 height 12
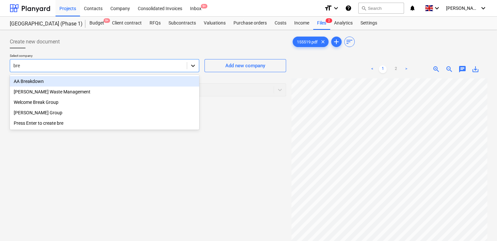
type input "brew"
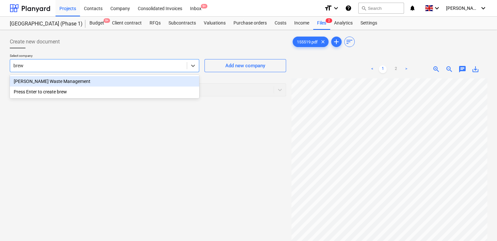
click at [120, 82] on div "Brewster's Waste Management" at bounding box center [104, 81] width 189 height 10
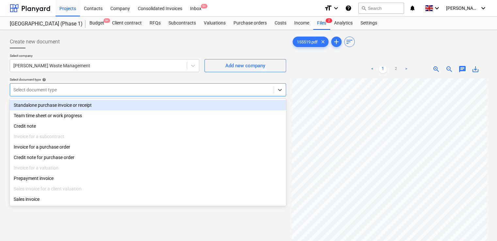
click at [123, 85] on div "Select document type" at bounding box center [141, 89] width 263 height 9
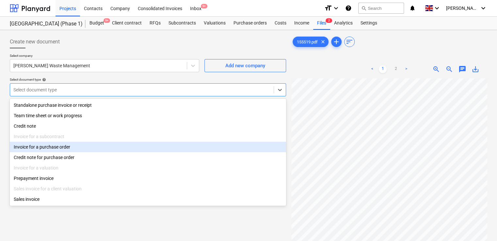
click at [77, 147] on div "Invoice for a purchase order" at bounding box center [148, 147] width 276 height 10
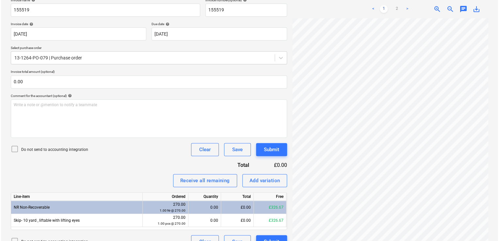
scroll to position [105, 0]
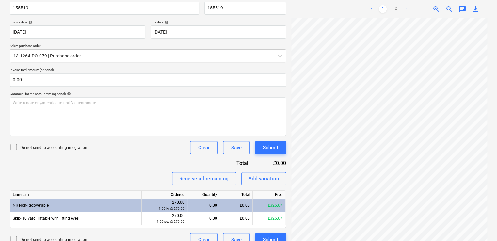
click at [15, 145] on icon at bounding box center [14, 147] width 8 height 8
click at [191, 176] on div "Receive all remaining" at bounding box center [204, 178] width 50 height 8
click at [268, 145] on div "Submit" at bounding box center [270, 147] width 15 height 8
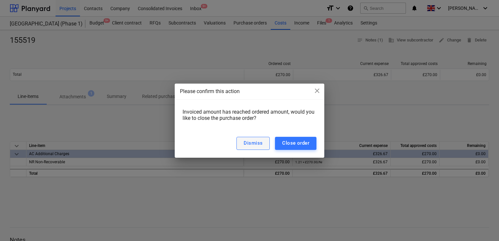
click at [257, 143] on div "Dismiss" at bounding box center [252, 143] width 19 height 8
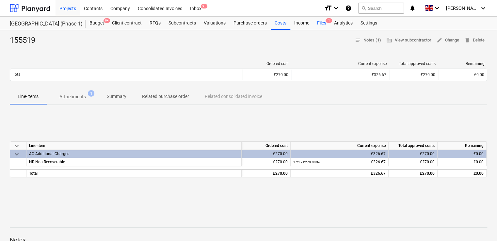
click at [320, 24] on div "Files 1" at bounding box center [321, 23] width 17 height 13
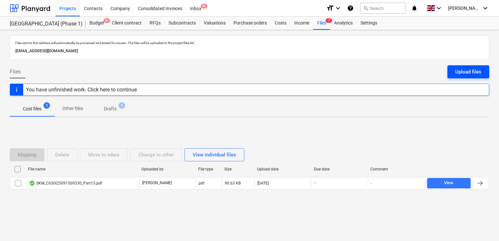
click at [459, 72] on div "Upload files" at bounding box center [468, 72] width 26 height 8
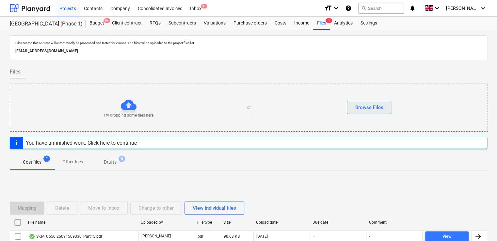
click at [371, 103] on div "Browse Files" at bounding box center [369, 107] width 28 height 8
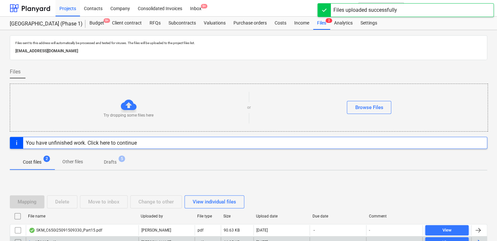
click at [100, 238] on div "156415.pdf" at bounding box center [82, 242] width 113 height 10
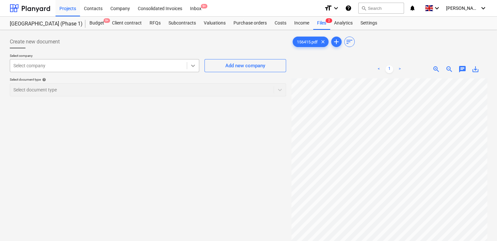
click at [190, 66] on icon at bounding box center [193, 65] width 7 height 7
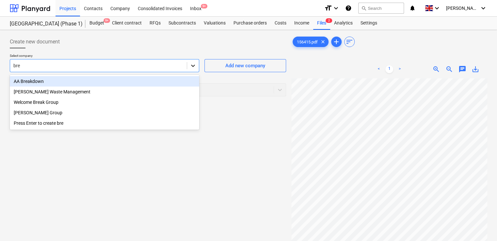
type input "brew"
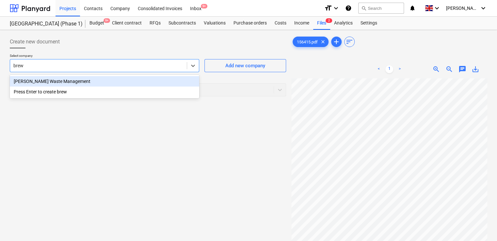
click at [131, 82] on div "Brewster's Waste Management" at bounding box center [104, 81] width 189 height 10
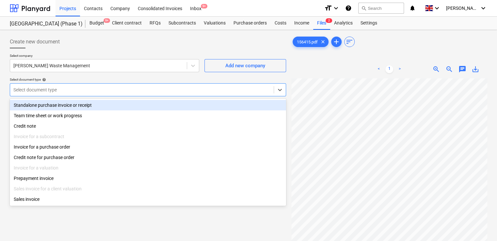
click at [124, 88] on div at bounding box center [141, 89] width 257 height 7
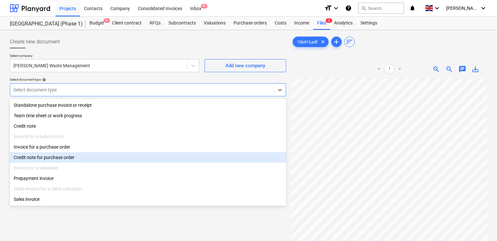
click at [81, 159] on div "Credit note for purchase order" at bounding box center [148, 157] width 276 height 10
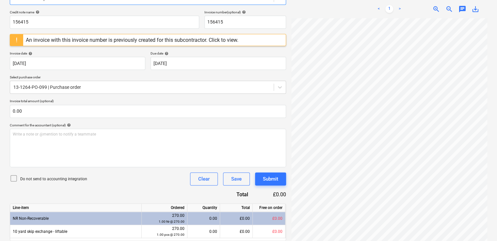
scroll to position [107, 0]
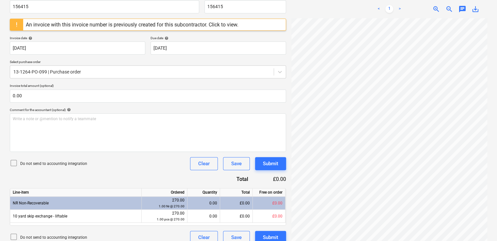
click at [13, 163] on icon at bounding box center [14, 163] width 8 height 8
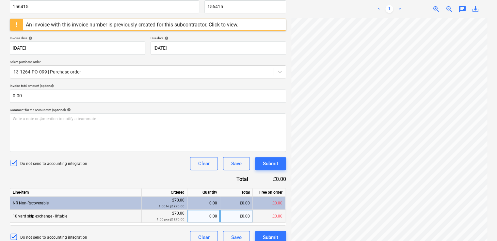
click at [244, 220] on div "£0.00" at bounding box center [236, 216] width 33 height 13
type input "37.10"
click at [214, 213] on div "0.14" at bounding box center [203, 216] width 27 height 13
type input "-0.1357"
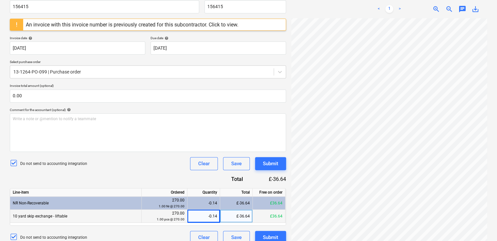
click at [214, 213] on div "-0.14" at bounding box center [203, 216] width 27 height 13
type input "-0.37"
click at [214, 213] on div "-0.37" at bounding box center [203, 216] width 27 height 13
click at [214, 213] on input "-0.37" at bounding box center [203, 216] width 32 height 13
type input "7"
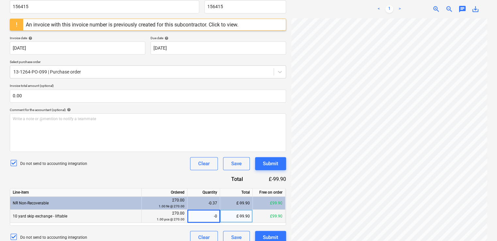
type input "-0."
click at [234, 213] on div "£0.00" at bounding box center [236, 216] width 33 height 13
type input "37.10"
click at [182, 175] on div "Credit note name help 156415 Invoice number (optional) help 156415 An invoice w…" at bounding box center [148, 119] width 276 height 249
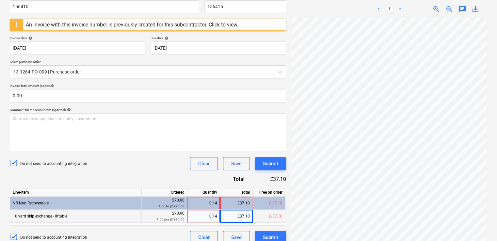
click at [218, 216] on div "0.14" at bounding box center [203, 216] width 33 height 13
type input "-0.137"
click at [171, 168] on div "Do not send to accounting integration Clear Save Submit" at bounding box center [148, 163] width 276 height 13
click at [216, 218] on div "-0.14" at bounding box center [203, 216] width 27 height 13
type input "-0.1375"
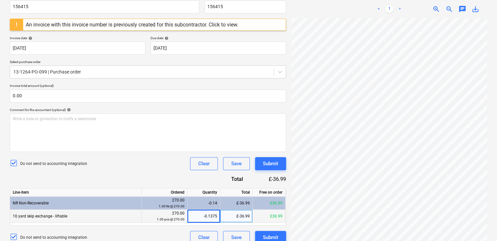
click at [175, 177] on div "Credit note name help 156415 Invoice number (optional) help 156415 An invoice w…" at bounding box center [148, 119] width 276 height 249
click at [211, 220] on div "-0.14" at bounding box center [203, 216] width 27 height 13
type input "0.1374"
click at [171, 181] on div "Credit note name help 156415 Invoice number (optional) help 156415 An invoice w…" at bounding box center [148, 119] width 276 height 249
click at [224, 25] on div "An invoice with this invoice number is previously created for this subcontracto…" at bounding box center [132, 25] width 212 height 6
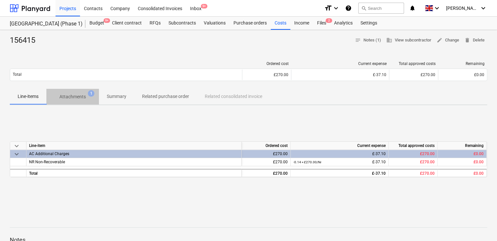
click at [69, 98] on p "Attachments" at bounding box center [72, 96] width 26 height 7
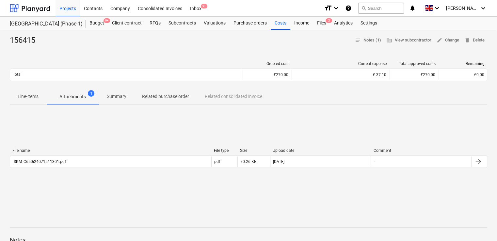
click at [34, 98] on p "Line-items" at bounding box center [28, 96] width 21 height 7
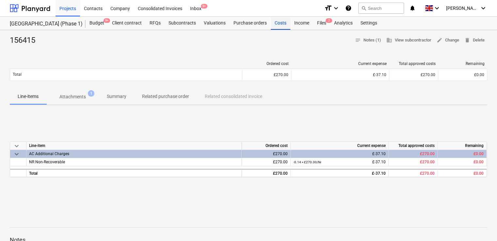
click at [285, 25] on div "Costs" at bounding box center [281, 23] width 20 height 13
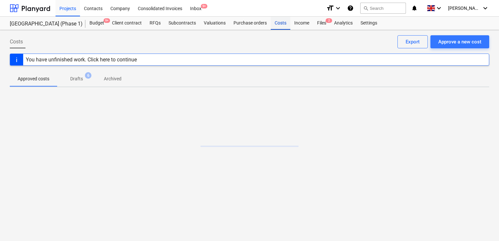
click at [278, 24] on div "Costs" at bounding box center [281, 23] width 20 height 13
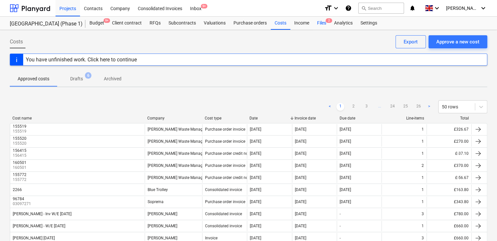
click at [322, 24] on div "Files 2" at bounding box center [321, 23] width 17 height 13
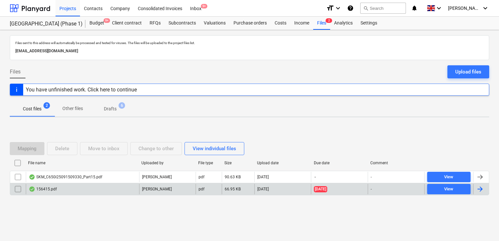
click at [18, 187] on input "checkbox" at bounding box center [18, 189] width 10 height 10
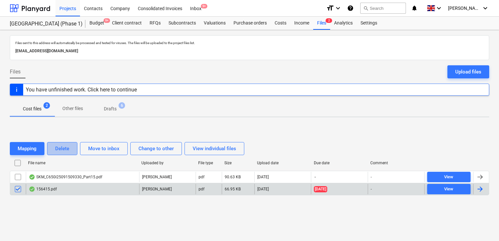
click at [63, 151] on div "Delete" at bounding box center [62, 148] width 14 height 8
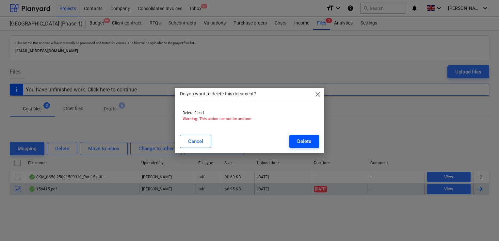
click at [301, 140] on div "Delete" at bounding box center [304, 141] width 14 height 8
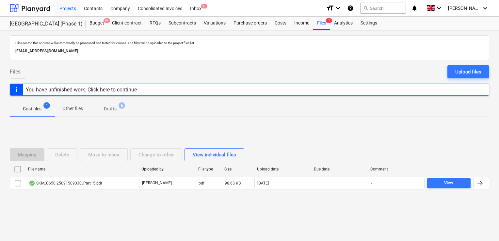
click at [406, 2] on div "search Search" at bounding box center [383, 8] width 46 height 16
click at [406, 5] on button "search Search" at bounding box center [383, 8] width 46 height 11
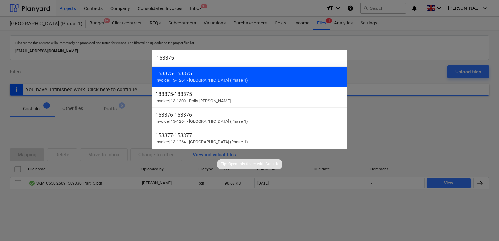
type input "153375"
click at [264, 70] on div "153375 - 153375" at bounding box center [249, 73] width 188 height 6
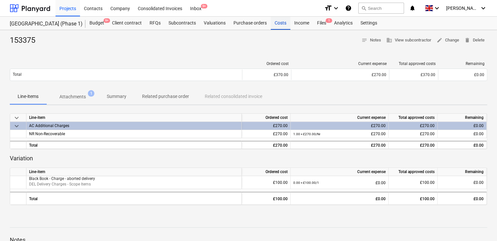
click at [278, 21] on div "Costs" at bounding box center [281, 23] width 20 height 13
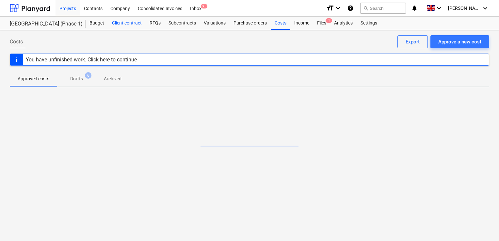
click at [112, 26] on div "Client contract" at bounding box center [127, 23] width 38 height 13
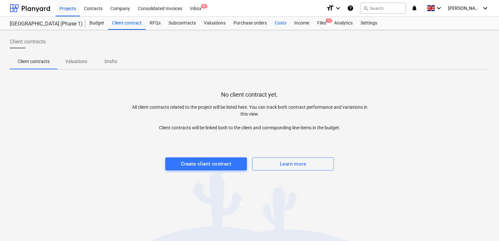
click at [282, 22] on div "Costs" at bounding box center [281, 23] width 20 height 13
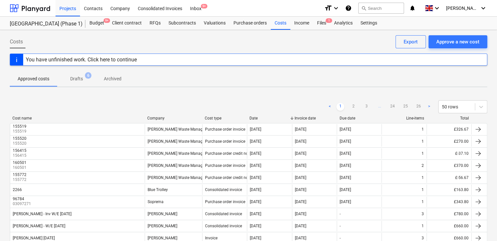
click at [79, 74] on span "Drafts 6" at bounding box center [76, 79] width 39 height 12
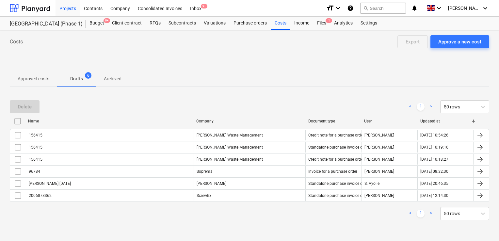
click at [31, 78] on p "Approved costs" at bounding box center [34, 78] width 32 height 7
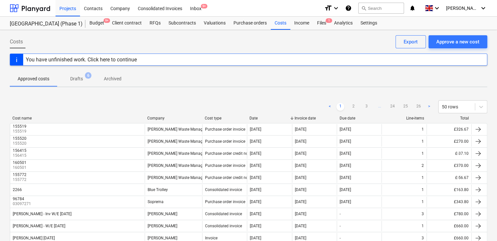
click at [81, 81] on p "Drafts" at bounding box center [76, 78] width 13 height 7
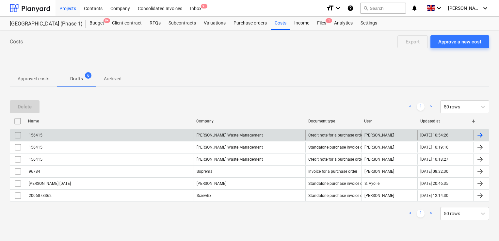
click at [19, 132] on input "checkbox" at bounding box center [18, 135] width 10 height 10
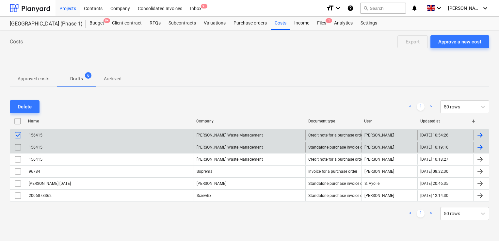
click at [17, 147] on input "checkbox" at bounding box center [18, 147] width 10 height 10
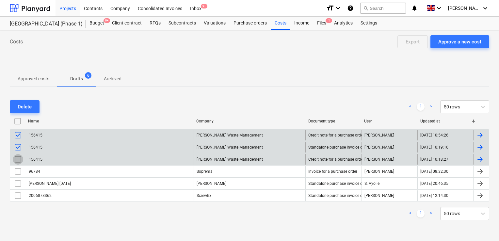
click at [17, 159] on input "checkbox" at bounding box center [18, 159] width 10 height 10
click at [35, 106] on button "Delete" at bounding box center [25, 106] width 30 height 13
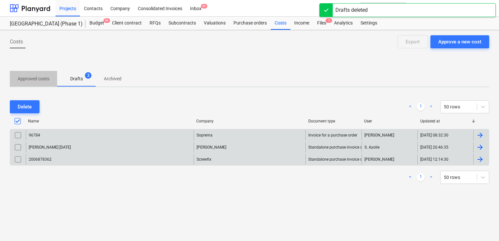
click at [25, 78] on p "Approved costs" at bounding box center [34, 78] width 32 height 7
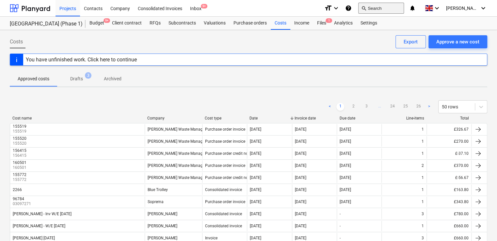
click at [381, 9] on button "search Search" at bounding box center [381, 8] width 46 height 11
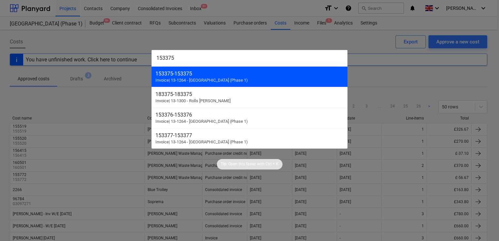
type input "153375"
click at [215, 78] on span "Invoice | 13-1264 - Plumstead West Thamesmead (Phase 1)" at bounding box center [201, 80] width 92 height 5
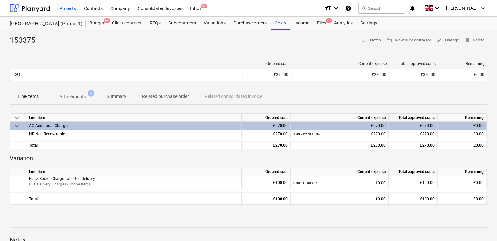
click at [171, 96] on p "Related purchase order" at bounding box center [165, 96] width 47 height 7
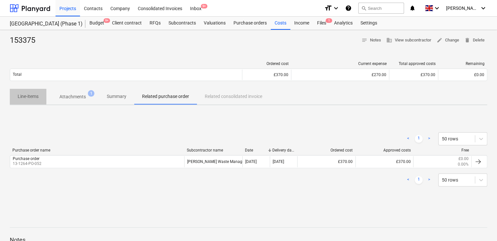
click at [36, 98] on p "Line-items" at bounding box center [28, 96] width 21 height 7
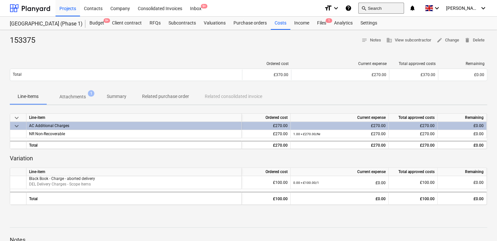
click at [382, 6] on button "search Search" at bounding box center [381, 8] width 46 height 11
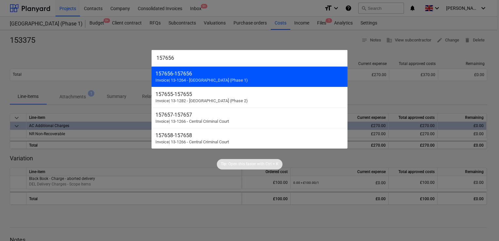
type input "157656"
click at [217, 77] on div "157656 - 157656 Invoice | 13-1264 - Plumstead West Thamesmead (Phase 1)" at bounding box center [249, 76] width 196 height 21
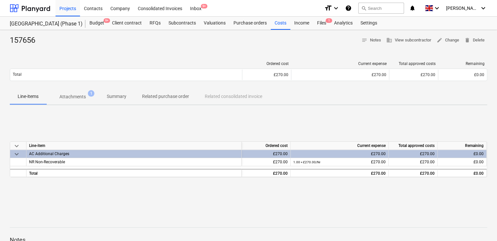
click at [72, 94] on p "Attachments" at bounding box center [72, 96] width 26 height 7
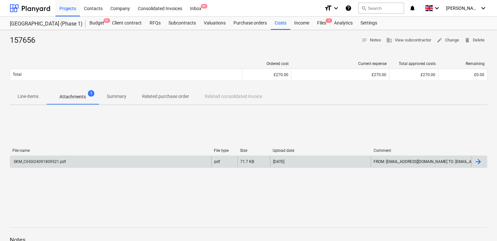
click at [55, 161] on div "SKM_C650i24091809521.pdf" at bounding box center [39, 161] width 53 height 5
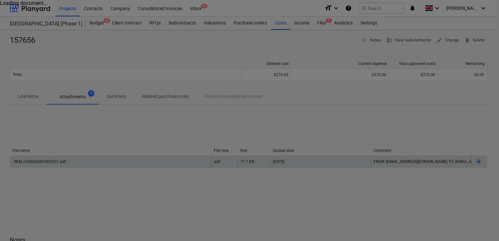
click at [55, 161] on div at bounding box center [249, 120] width 499 height 241
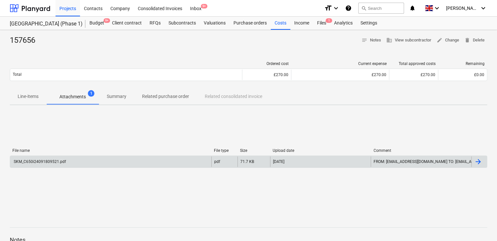
click at [55, 161] on div "SKM_C650i24091809521.pdf" at bounding box center [39, 161] width 53 height 5
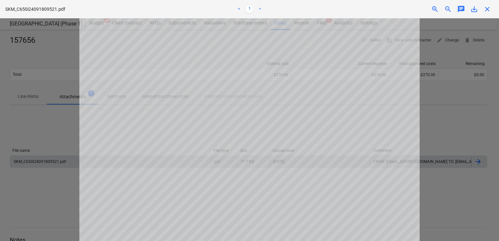
click at [489, 7] on span "close" at bounding box center [487, 9] width 8 height 8
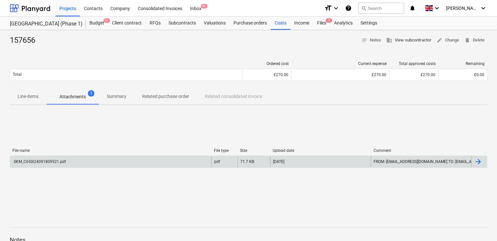
click at [419, 39] on span "business View subcontractor" at bounding box center [408, 41] width 45 height 8
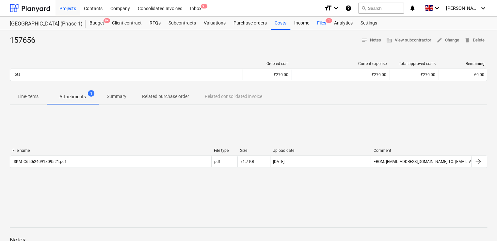
click at [318, 22] on div "Files 1" at bounding box center [321, 23] width 17 height 13
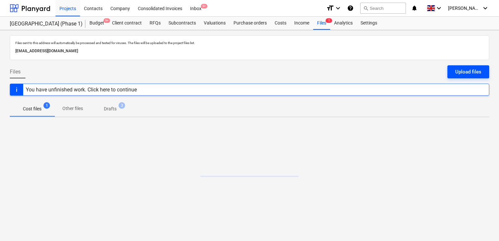
click at [466, 73] on div "Upload files" at bounding box center [468, 72] width 26 height 8
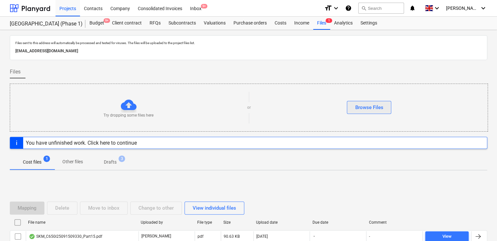
click at [360, 105] on div "Browse Files" at bounding box center [369, 107] width 28 height 8
click at [366, 107] on div "Browse Files" at bounding box center [369, 107] width 28 height 8
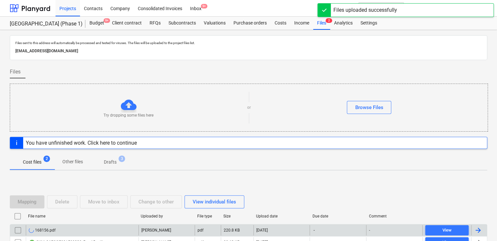
click at [101, 232] on div "168156.pdf" at bounding box center [82, 230] width 113 height 10
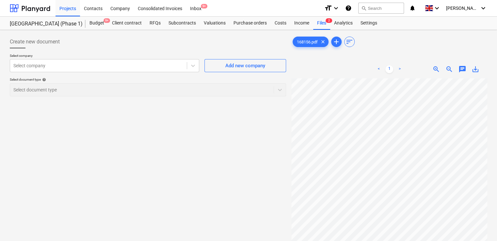
click at [160, 58] on p "Select company" at bounding box center [104, 57] width 189 height 6
click at [160, 61] on div "Select company" at bounding box center [98, 65] width 177 height 9
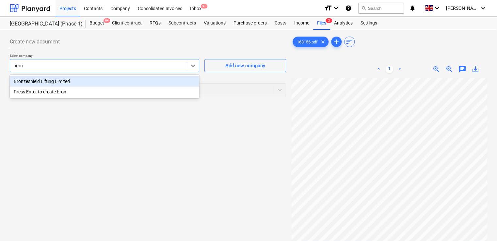
type input "bronz"
click at [84, 80] on div "Bronzeshield Lifting Limited" at bounding box center [104, 81] width 189 height 10
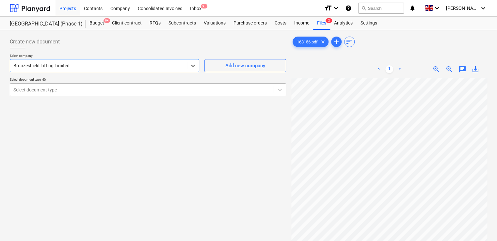
click at [80, 88] on div at bounding box center [141, 89] width 257 height 7
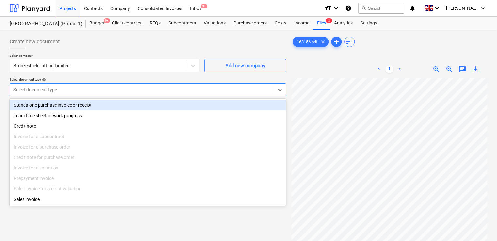
click at [72, 104] on div "Standalone purchase invoice or receipt" at bounding box center [148, 105] width 276 height 10
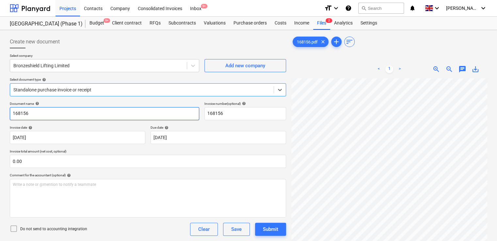
click at [66, 114] on input "168156" at bounding box center [104, 113] width 189 height 13
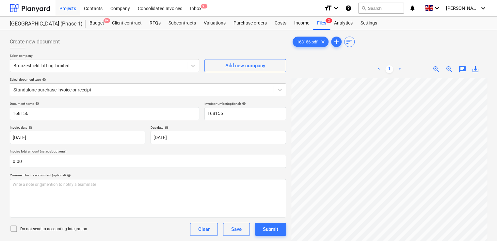
click at [16, 225] on icon at bounding box center [14, 229] width 8 height 8
click at [90, 229] on div "Do not send to accounting integration Clear Save Submit" at bounding box center [148, 229] width 276 height 13
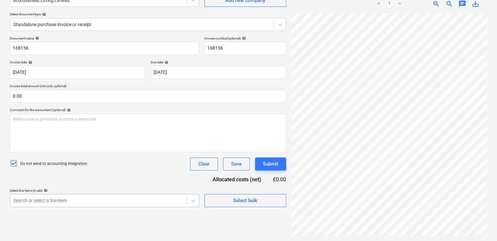
scroll to position [133, 0]
click at [145, 176] on body "Projects Contacts Company Consolidated Invoices Inbox 9+ format_size keyboard_a…" at bounding box center [248, 55] width 497 height 241
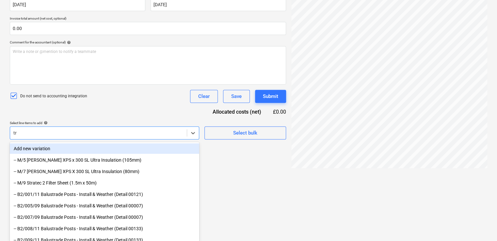
type input "t"
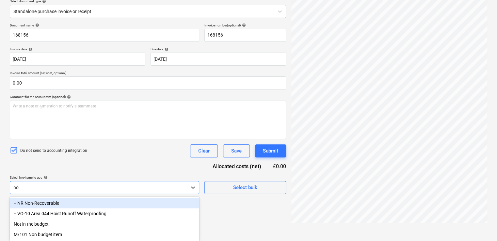
scroll to position [65, 0]
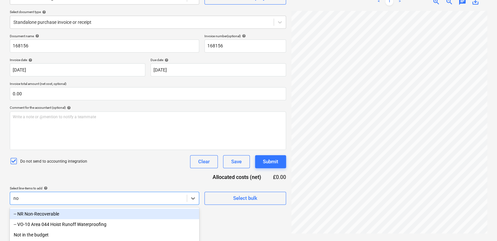
type input "non"
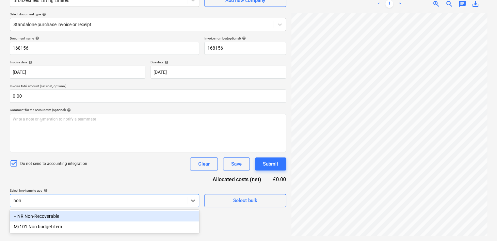
click at [46, 215] on div "-- NR Non-Recoverable" at bounding box center [104, 216] width 189 height 10
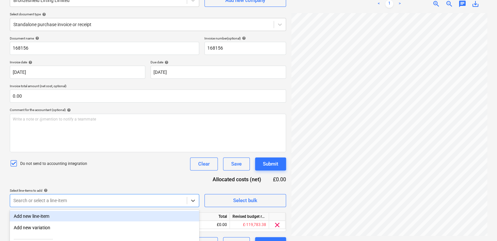
click at [99, 175] on div "Document name help 168156 Invoice number (optional) help 168156 Invoice date he…" at bounding box center [148, 143] width 276 height 214
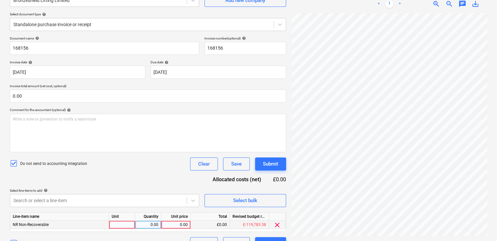
click at [117, 223] on div at bounding box center [122, 225] width 26 height 8
type input "item"
click at [152, 223] on div "1.00" at bounding box center [148, 225] width 21 height 8
type input "2"
click at [170, 226] on div "0.00" at bounding box center [176, 225] width 24 height 8
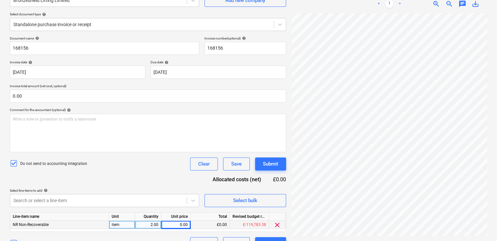
drag, startPoint x: 309, startPoint y: 236, endPoint x: 354, endPoint y: 237, distance: 45.0
click at [354, 237] on div "168156.pdf clear add sort < 1 > zoom_in zoom_out chat 0 save_alt" at bounding box center [388, 109] width 201 height 285
type input "120.00"
click at [169, 176] on div "Document name help 168156 Invoice number (optional) help 168156 Invoice date he…" at bounding box center [148, 143] width 276 height 214
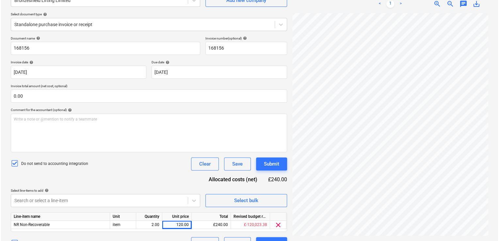
scroll to position [68, 146]
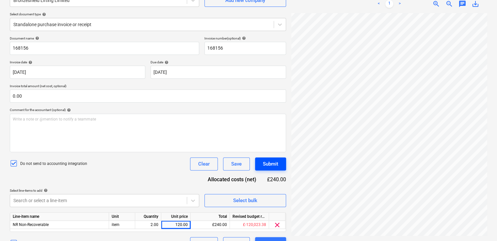
click at [270, 163] on div "Submit" at bounding box center [270, 164] width 15 height 8
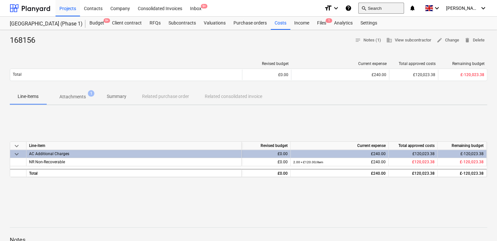
click at [383, 10] on button "search Search" at bounding box center [381, 8] width 46 height 11
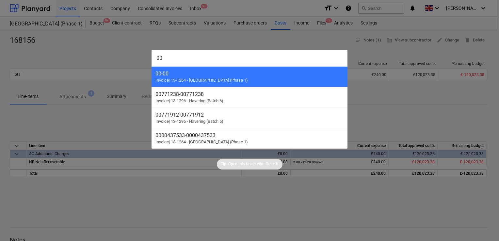
type input "0"
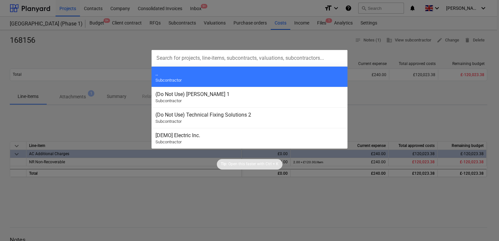
click at [94, 25] on div at bounding box center [249, 120] width 499 height 241
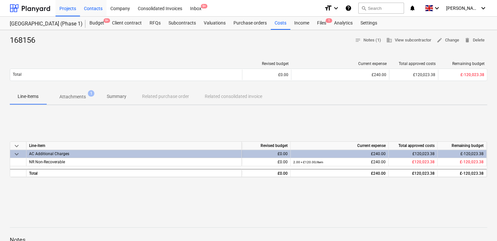
click at [93, 7] on div "Contacts" at bounding box center [93, 8] width 26 height 17
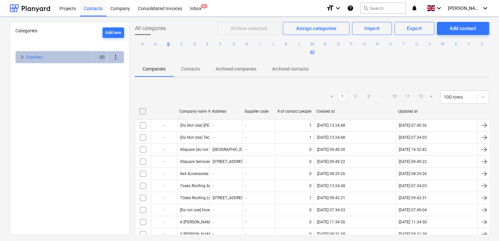
click at [172, 43] on button "B" at bounding box center [168, 44] width 8 height 8
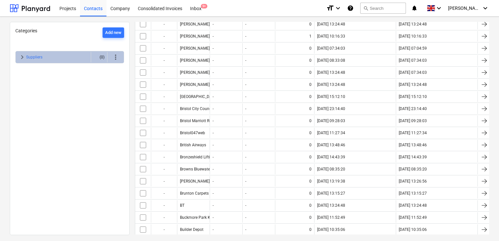
scroll to position [700, 0]
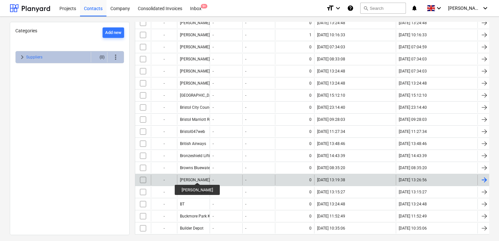
click at [203, 178] on div "Bruno Pedroso Batista" at bounding box center [195, 180] width 30 height 5
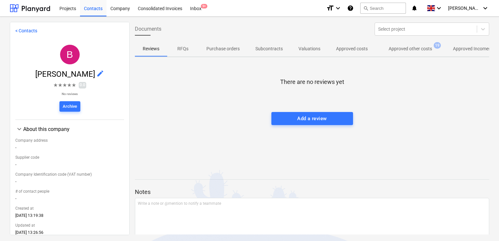
click at [401, 48] on p "Approved other costs" at bounding box center [409, 48] width 43 height 7
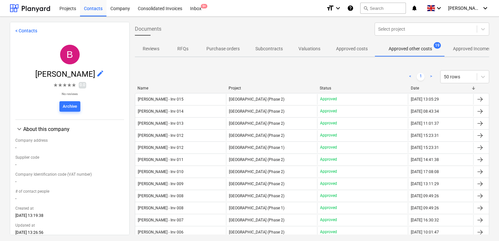
click at [245, 86] on div "Project" at bounding box center [271, 88] width 86 height 5
click at [236, 89] on div "Project" at bounding box center [271, 88] width 86 height 5
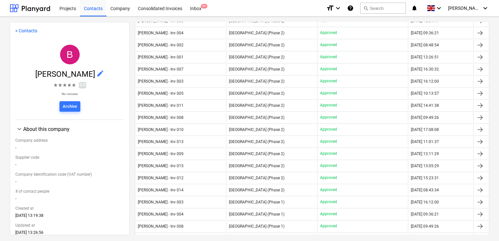
scroll to position [75, 0]
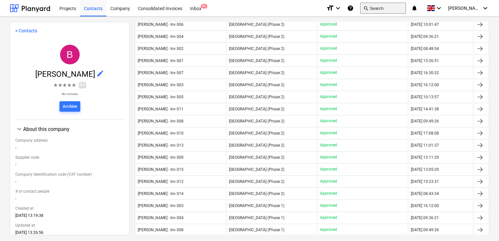
click at [402, 8] on button "search Search" at bounding box center [383, 8] width 46 height 11
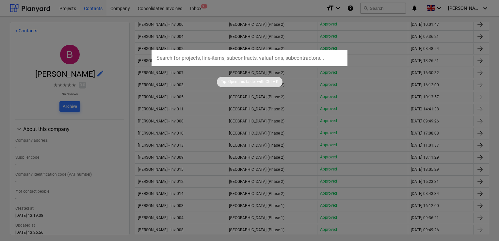
click at [203, 175] on div at bounding box center [249, 120] width 499 height 241
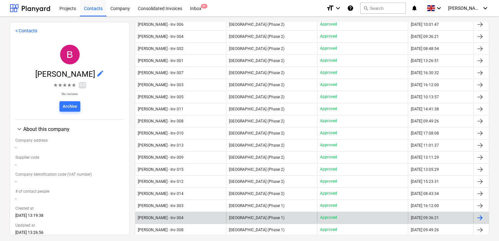
click at [197, 214] on div "Bruno Pedroso Batista - Inv 004" at bounding box center [180, 217] width 91 height 10
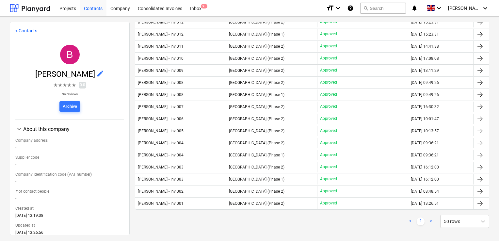
scroll to position [114, 0]
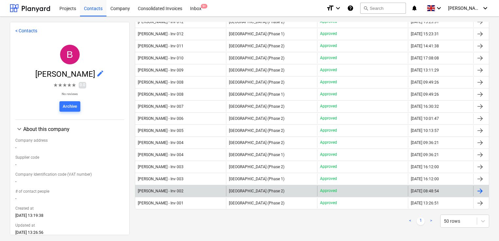
click at [252, 187] on div "[GEOGRAPHIC_DATA] (Phase 2)" at bounding box center [271, 191] width 91 height 10
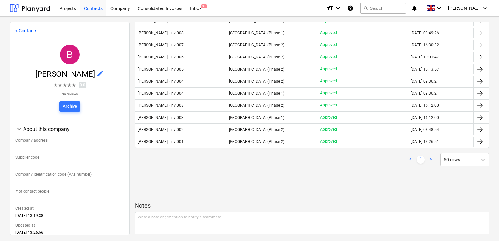
scroll to position [178, 0]
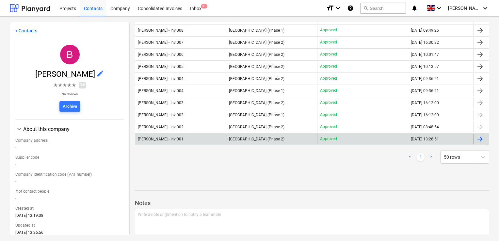
click at [235, 139] on span "[GEOGRAPHIC_DATA] (Phase 2)" at bounding box center [256, 139] width 55 height 5
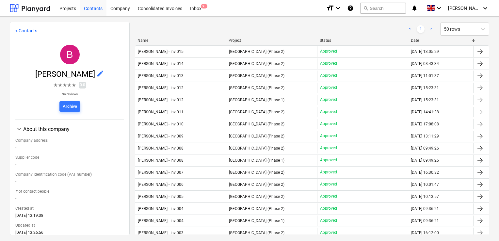
scroll to position [65, 0]
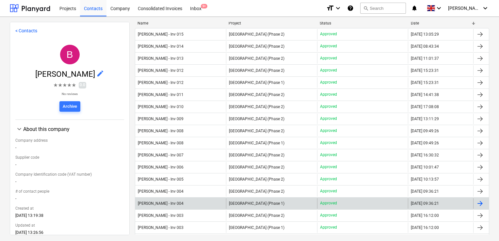
click at [242, 203] on span "[GEOGRAPHIC_DATA] (Phase 1)" at bounding box center [256, 203] width 55 height 5
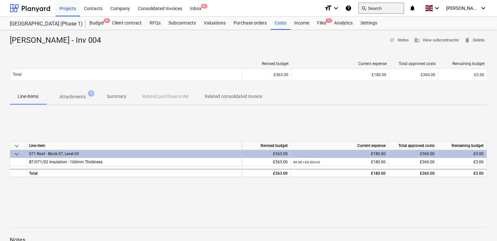
click at [393, 7] on button "search Search" at bounding box center [381, 8] width 46 height 11
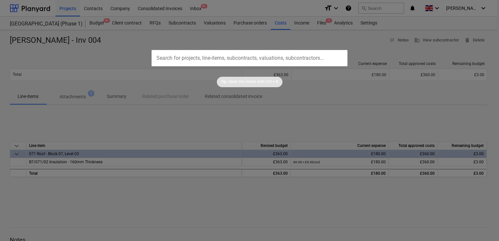
click at [83, 62] on div at bounding box center [249, 120] width 499 height 241
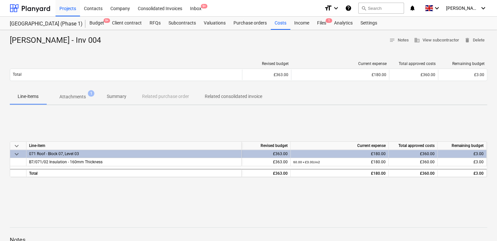
click at [71, 93] on span "Attachments 1" at bounding box center [72, 96] width 37 height 6
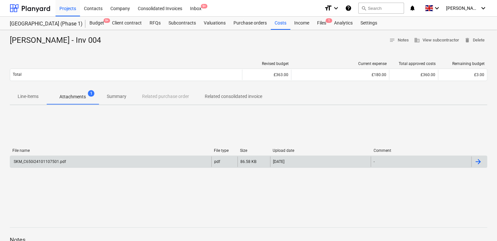
click at [50, 157] on div "SKM_C650i24101107501.pdf" at bounding box center [110, 161] width 201 height 10
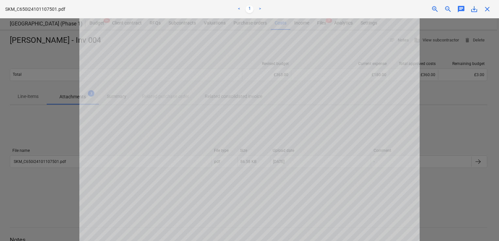
scroll to position [147, 0]
click at [489, 9] on span "close" at bounding box center [487, 9] width 8 height 8
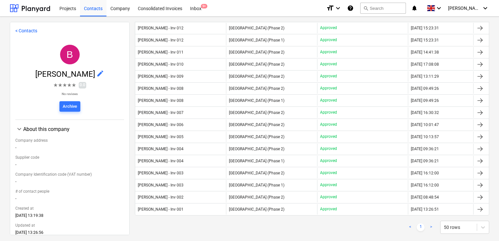
scroll to position [110, 0]
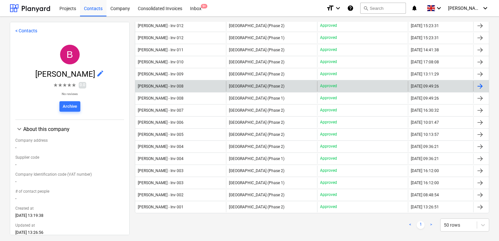
click at [183, 87] on div "Bruno Pedroso Batista - Inv 008" at bounding box center [161, 86] width 46 height 5
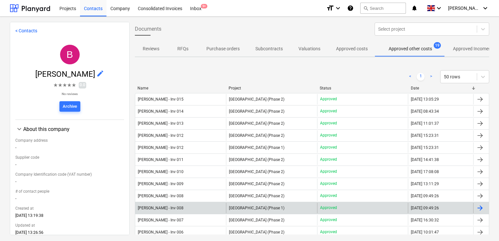
click at [241, 209] on span "[GEOGRAPHIC_DATA] (Phase 1)" at bounding box center [256, 208] width 55 height 5
click at [312, 210] on div "[GEOGRAPHIC_DATA] (Phase 1)" at bounding box center [271, 208] width 91 height 10
click at [239, 207] on span "[GEOGRAPHIC_DATA] (Phase 1)" at bounding box center [256, 208] width 55 height 5
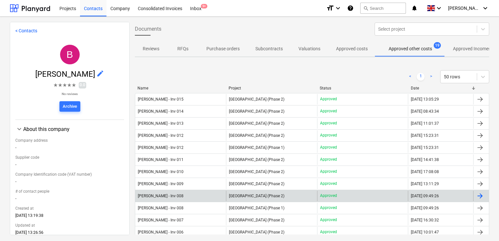
click at [249, 198] on div "[GEOGRAPHIC_DATA] (Phase 2)" at bounding box center [271, 196] width 91 height 10
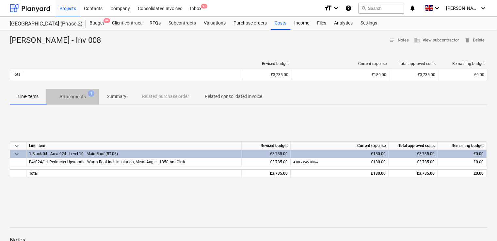
click at [76, 94] on p "Attachments" at bounding box center [72, 96] width 26 height 7
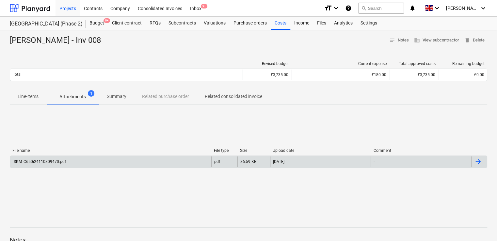
click at [40, 161] on div "SKM_C650i24110809470.pdf" at bounding box center [39, 161] width 53 height 5
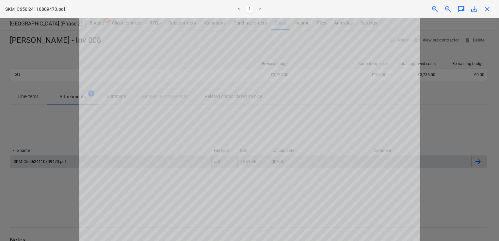
click at [489, 13] on div "SKM_C650i24110809470.pdf < 1 > zoom_in zoom_out chat 0 save_alt close" at bounding box center [249, 9] width 499 height 18
click at [489, 11] on span "close" at bounding box center [487, 9] width 8 height 8
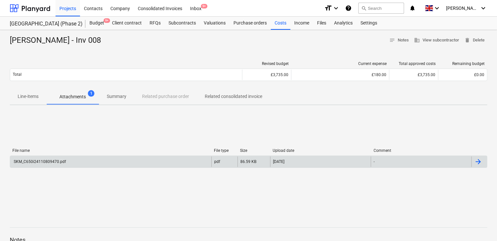
click at [131, 159] on div "SKM_C650i24110809470.pdf" at bounding box center [110, 161] width 201 height 10
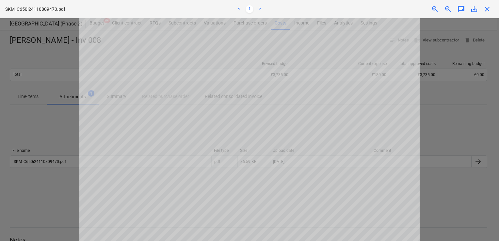
click at [487, 11] on span "close" at bounding box center [487, 9] width 8 height 8
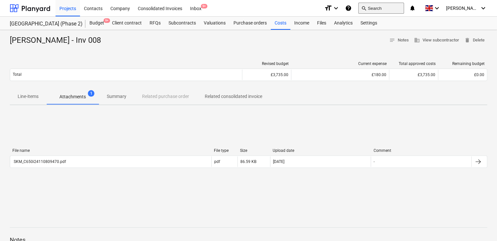
click at [379, 7] on button "search Search" at bounding box center [381, 8] width 46 height 11
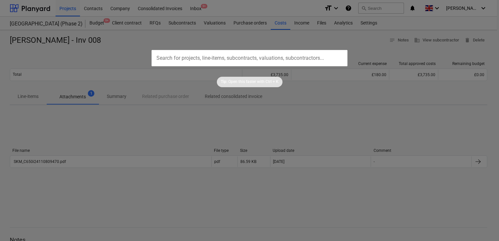
click at [98, 49] on div at bounding box center [249, 120] width 499 height 241
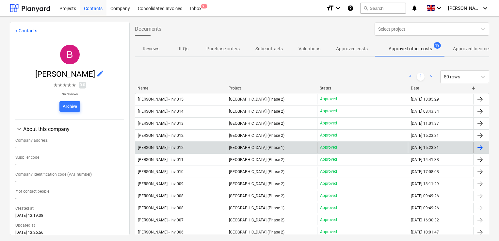
click at [203, 149] on div "Bruno Pedroso Batista - Inv 012" at bounding box center [180, 147] width 91 height 10
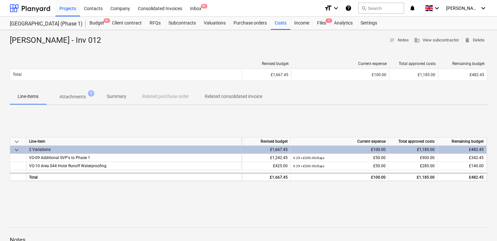
click at [72, 94] on p "Attachments" at bounding box center [72, 96] width 26 height 7
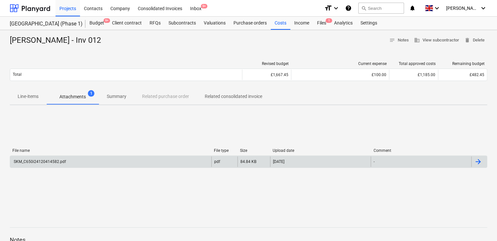
click at [43, 164] on div "SKM_C650i24120414582.pdf" at bounding box center [110, 161] width 201 height 10
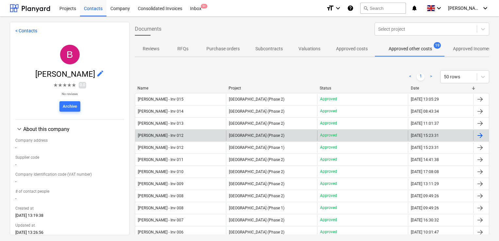
click at [258, 136] on span "[GEOGRAPHIC_DATA] (Phase 2)" at bounding box center [256, 135] width 55 height 5
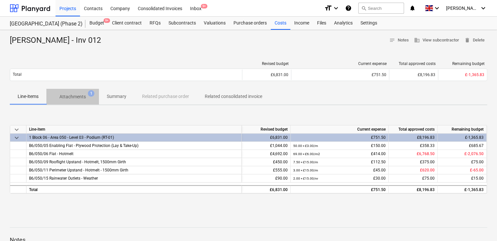
click at [81, 98] on p "Attachments" at bounding box center [72, 96] width 26 height 7
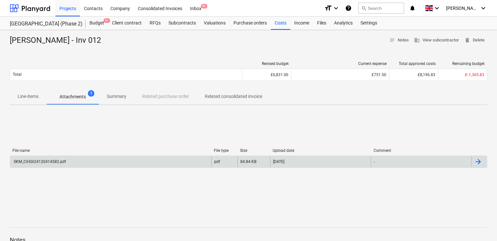
click at [65, 159] on div "SKM_C650i24120414582.pdf" at bounding box center [110, 161] width 201 height 10
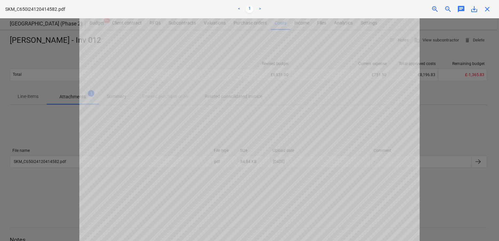
scroll to position [39, 0]
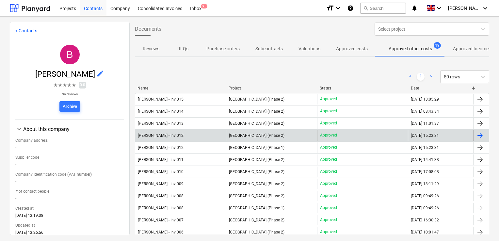
click at [238, 134] on span "[GEOGRAPHIC_DATA] (Phase 2)" at bounding box center [256, 135] width 55 height 5
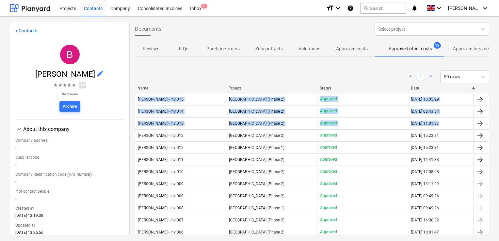
drag, startPoint x: 492, startPoint y: 92, endPoint x: 495, endPoint y: 122, distance: 30.6
click at [495, 122] on div "< Contacts B Bruno Pedroso Batista edit ★ ★ ★ ★ ★ 0.0 No reviews Archive keyboa…" at bounding box center [249, 129] width 499 height 224
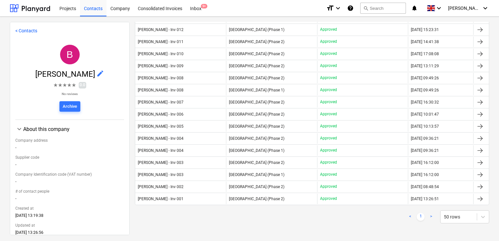
scroll to position [118, 0]
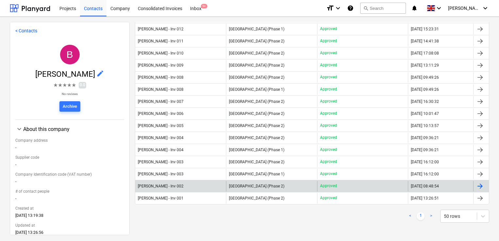
click at [272, 185] on span "[GEOGRAPHIC_DATA] (Phase 2)" at bounding box center [256, 186] width 55 height 5
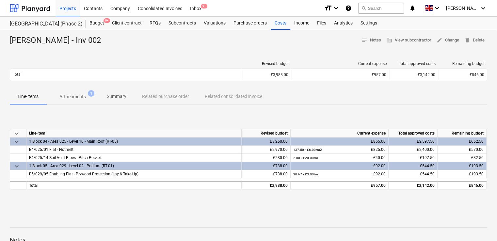
click at [71, 96] on p "Attachments" at bounding box center [72, 96] width 26 height 7
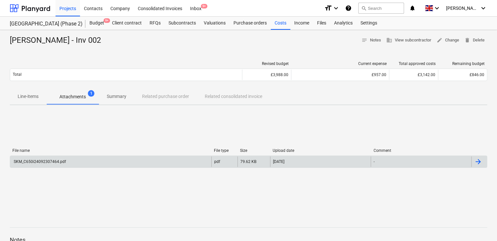
click at [90, 160] on div "SKM_C650i24092307464.pdf" at bounding box center [110, 161] width 201 height 10
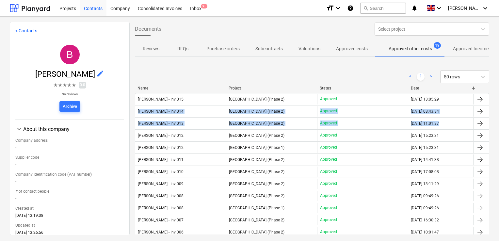
drag, startPoint x: 492, startPoint y: 97, endPoint x: 493, endPoint y: 123, distance: 25.8
click at [493, 123] on div "Documents Select project Reviews RFQs Purchase orders Subcontracts Valuations A…" at bounding box center [312, 128] width 365 height 212
click at [401, 29] on div at bounding box center [425, 29] width 95 height 7
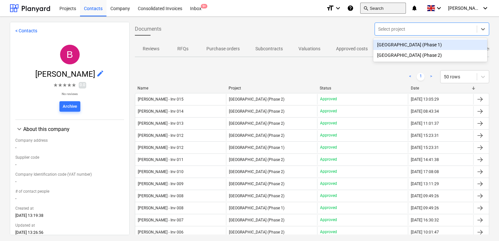
click at [388, 9] on button "search Search" at bounding box center [383, 8] width 46 height 11
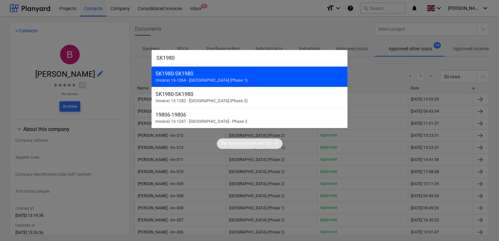
type input "SK1980"
click at [216, 78] on span "Invoice | 13-1264 - Plumstead West Thamesmead (Phase 1)" at bounding box center [201, 80] width 92 height 5
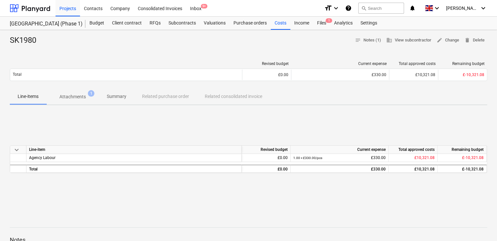
click at [68, 96] on p "Attachments" at bounding box center [72, 96] width 26 height 7
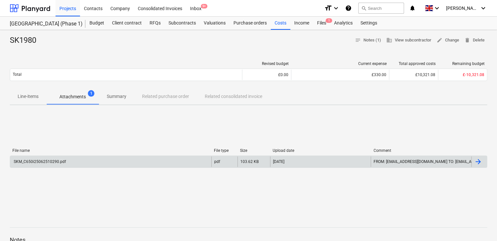
click at [60, 161] on div "SKM_C650i25062510290.pdf" at bounding box center [39, 161] width 53 height 5
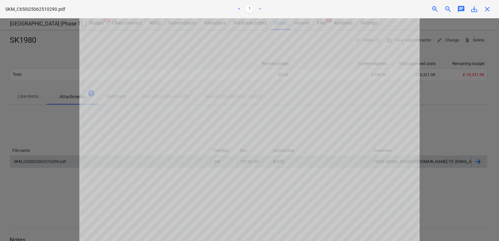
click at [487, 11] on span "close" at bounding box center [487, 9] width 8 height 8
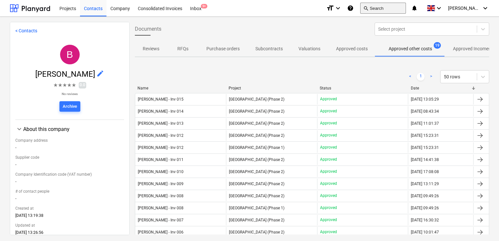
click at [404, 7] on button "search Search" at bounding box center [383, 8] width 46 height 11
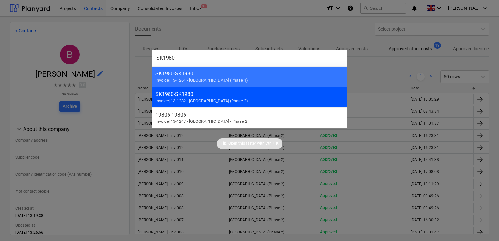
type input "SK1980"
click at [248, 100] on span "Invoice | 13-1282 - Plumstead West Thamesmead (Phase 2)" at bounding box center [201, 100] width 92 height 5
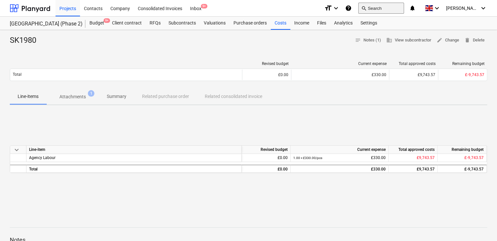
click at [387, 4] on button "search Search" at bounding box center [381, 8] width 46 height 11
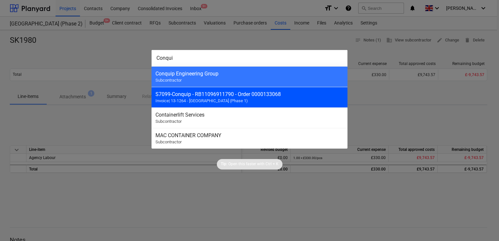
type input "Conqui"
click at [248, 100] on span "Invoice | 13-1264 - Plumstead West Thamesmead (Phase 1)" at bounding box center [201, 100] width 92 height 5
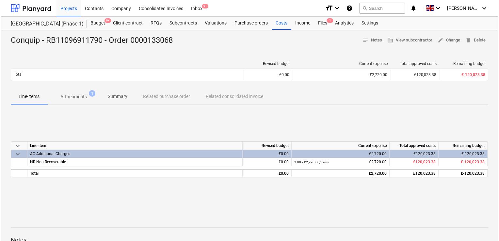
scroll to position [9, 0]
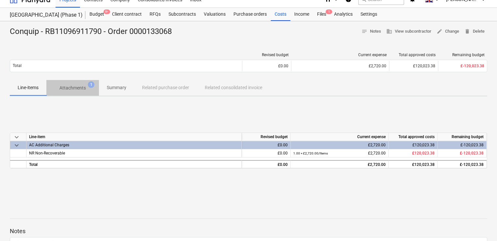
click at [74, 85] on p "Attachments" at bounding box center [72, 88] width 26 height 7
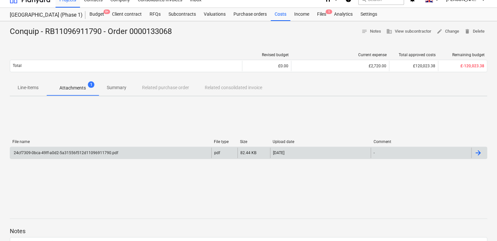
click at [70, 149] on div "24cf7309-0bca-49ff-a0d2-5a31556f512d11096911790.pdf" at bounding box center [110, 153] width 201 height 10
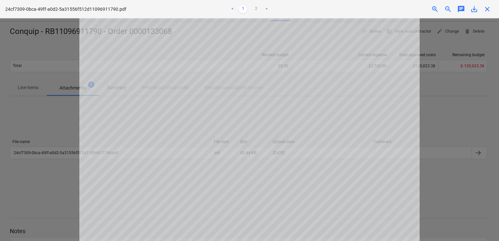
scroll to position [38, 0]
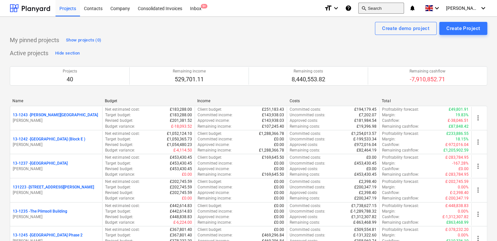
click at [388, 8] on button "search Search" at bounding box center [381, 8] width 46 height 11
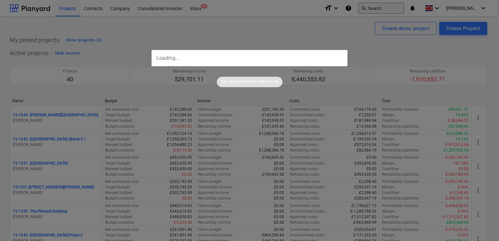
type input "CR-391292-1564294"
click at [393, 43] on div at bounding box center [249, 120] width 499 height 241
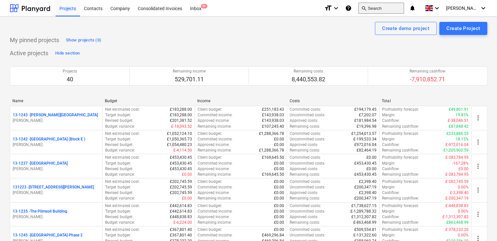
click at [390, 6] on button "search Search" at bounding box center [381, 8] width 46 height 11
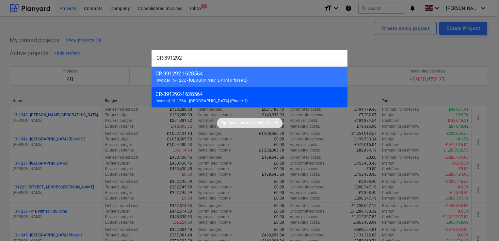
type input "CR-391292"
click at [201, 92] on div "CR-391292-1628564" at bounding box center [249, 94] width 188 height 6
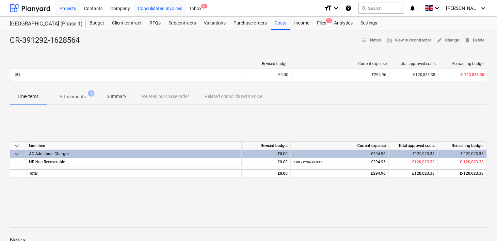
click at [148, 7] on div "Consolidated Invoices" at bounding box center [160, 8] width 52 height 17
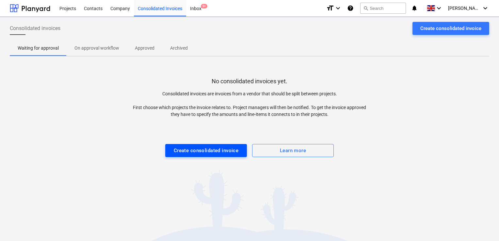
click at [226, 150] on div "Create consolidated invoice" at bounding box center [206, 150] width 65 height 8
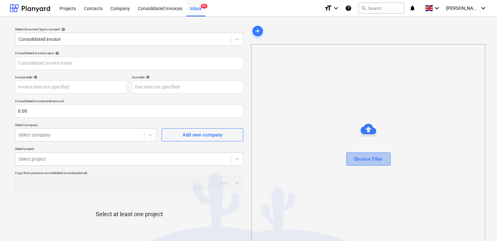
click at [370, 159] on div "Browse Files" at bounding box center [368, 159] width 28 height 8
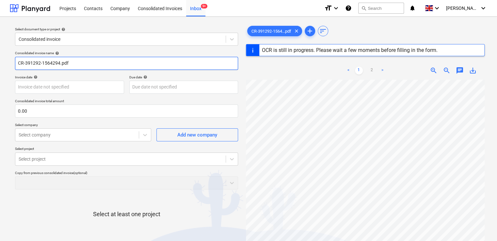
click at [80, 65] on input "CR-391292-1564294.pdf" at bounding box center [126, 63] width 223 height 13
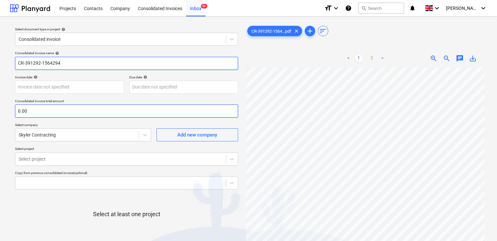
type input "CR-391292-1564294"
click at [41, 114] on input "text" at bounding box center [126, 110] width 223 height 13
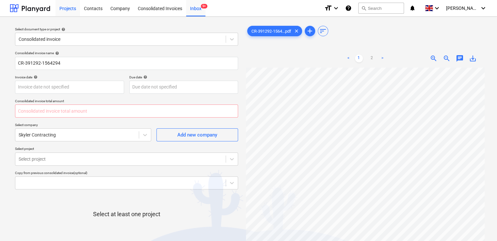
type input "0.00"
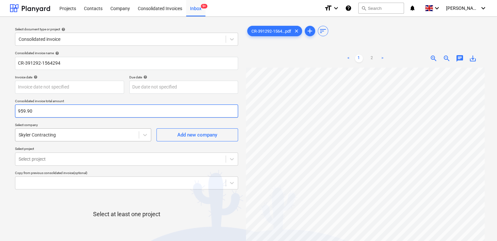
type input "959.90"
click at [132, 135] on div at bounding box center [77, 135] width 117 height 7
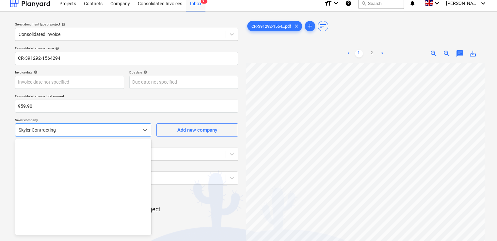
scroll to position [11125, 0]
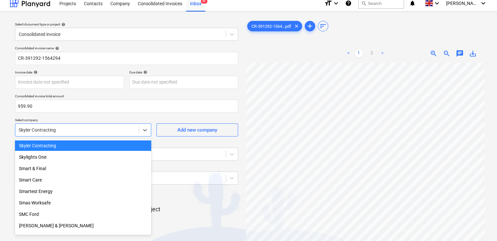
click at [132, 135] on div "Skyler Contracting" at bounding box center [83, 129] width 136 height 13
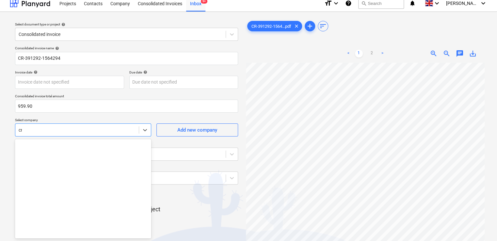
scroll to position [153, 0]
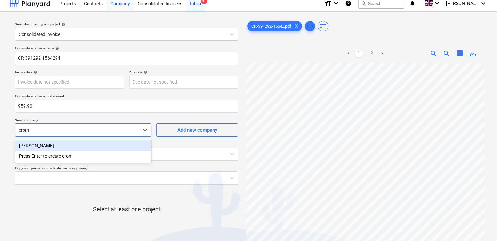
type input "crom"
type input "[PERSON_NAME]"
click at [55, 149] on div "[PERSON_NAME]" at bounding box center [83, 145] width 136 height 10
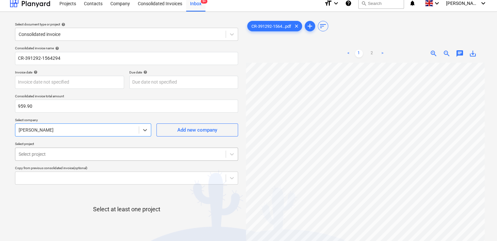
click at [67, 152] on body "Projects Contacts Company Consolidated Invoices Inbox 9+ format_size keyboard_a…" at bounding box center [248, 115] width 497 height 241
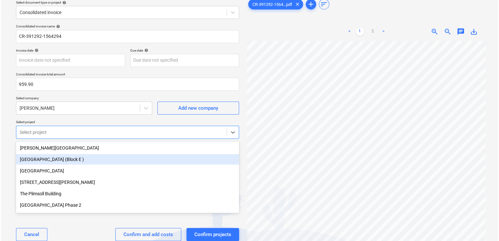
scroll to position [29, 0]
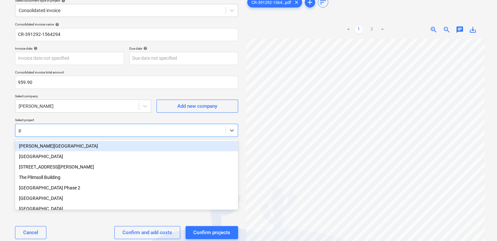
type input "pl"
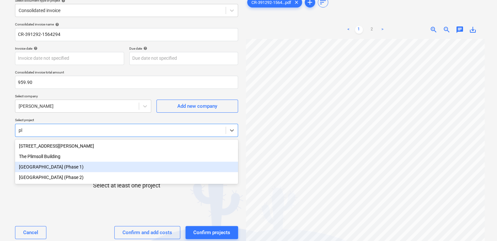
click at [65, 168] on div "[GEOGRAPHIC_DATA] (Phase 1)" at bounding box center [126, 167] width 223 height 10
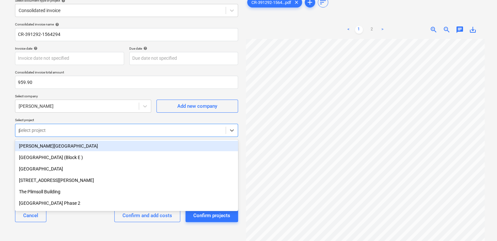
type input "pl"
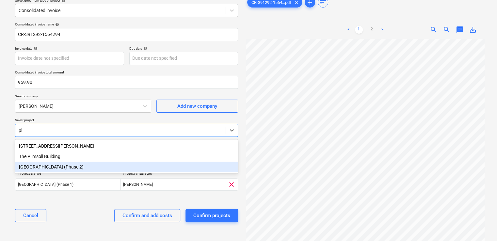
click at [74, 165] on div "[GEOGRAPHIC_DATA] (Phase 2)" at bounding box center [126, 167] width 223 height 10
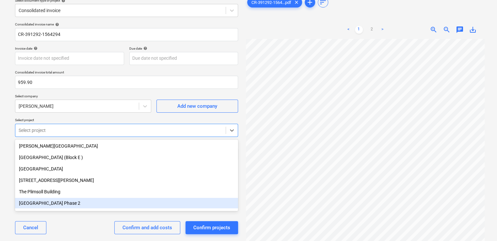
click at [83, 232] on div "Cancel Confirm and add costs Confirm projects" at bounding box center [126, 227] width 223 height 23
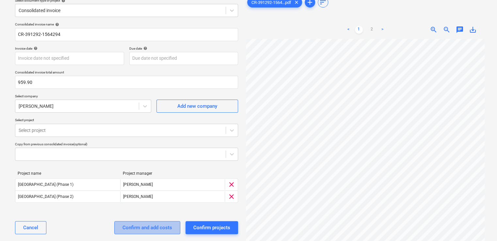
click at [135, 226] on div "Confirm and add costs" at bounding box center [147, 227] width 50 height 8
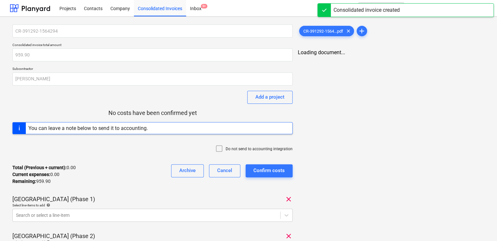
click at [221, 148] on icon at bounding box center [219, 149] width 8 height 8
click at [164, 203] on div "Select line-items to add help" at bounding box center [152, 205] width 280 height 4
click at [162, 213] on body "Projects Contacts Company Consolidated Invoices Inbox 9+ format_size keyboard_a…" at bounding box center [248, 120] width 497 height 241
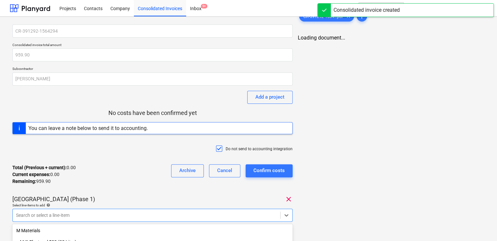
scroll to position [85, 0]
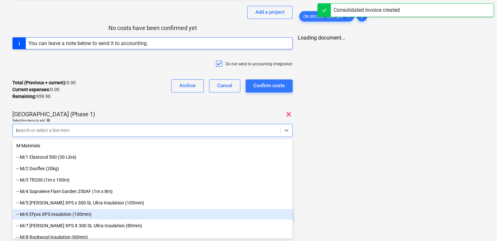
type input "non"
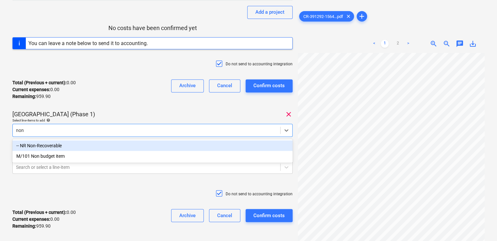
click at [106, 147] on div "-- NR Non-Recoverable" at bounding box center [152, 145] width 280 height 10
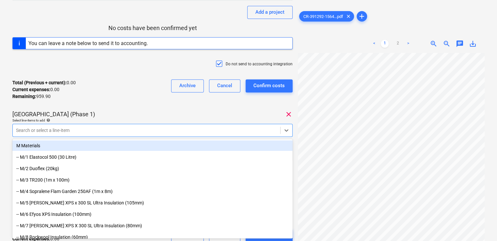
click at [142, 117] on div "[GEOGRAPHIC_DATA] (Phase 1) clear" at bounding box center [152, 114] width 280 height 8
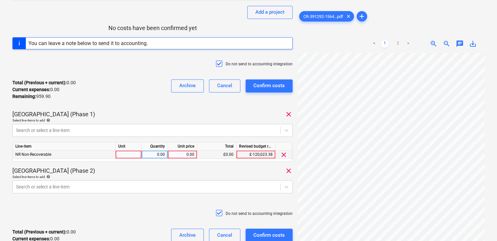
click at [127, 151] on div at bounding box center [129, 154] width 26 height 8
type input "item"
type input "319.97"
click at [191, 168] on div "[GEOGRAPHIC_DATA] (Phase 2) clear" at bounding box center [152, 171] width 280 height 8
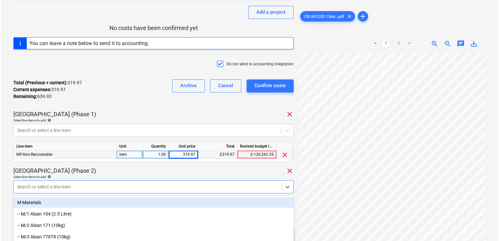
scroll to position [141, 0]
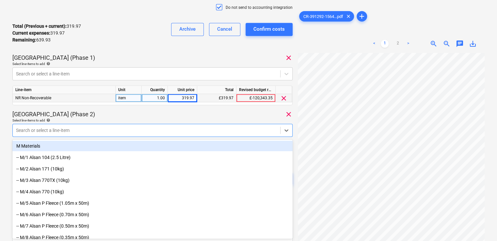
type input "non"
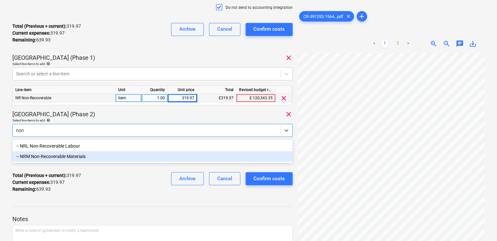
click at [67, 157] on div "-- NRM Non-Recoverable Materials" at bounding box center [152, 156] width 280 height 10
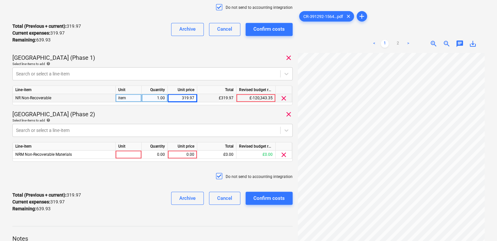
click at [140, 116] on div "[GEOGRAPHIC_DATA] (Phase 2) clear" at bounding box center [152, 114] width 280 height 8
click at [130, 152] on div at bounding box center [129, 154] width 26 height 8
type input "item"
type input "319.97"
click at [171, 173] on div "Do not send to accounting integration" at bounding box center [152, 177] width 280 height 20
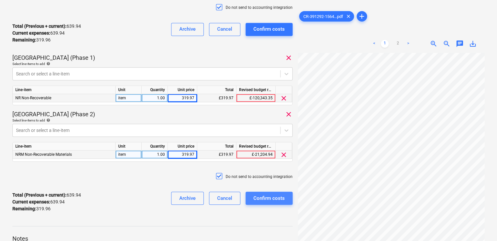
click at [267, 200] on div "Confirm costs" at bounding box center [268, 198] width 31 height 8
